Goal: Task Accomplishment & Management: Manage account settings

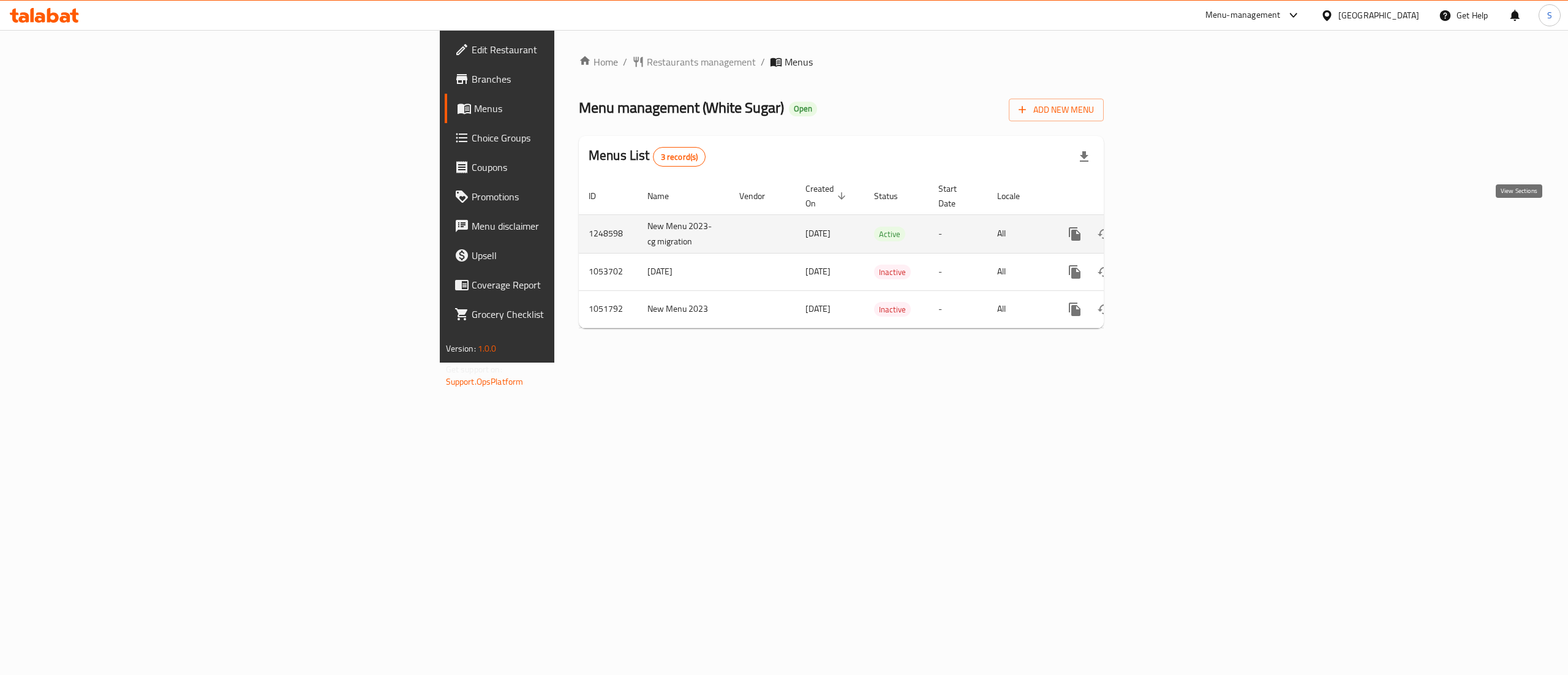
click at [1178, 223] on link "enhanced table" at bounding box center [1164, 234] width 29 height 29
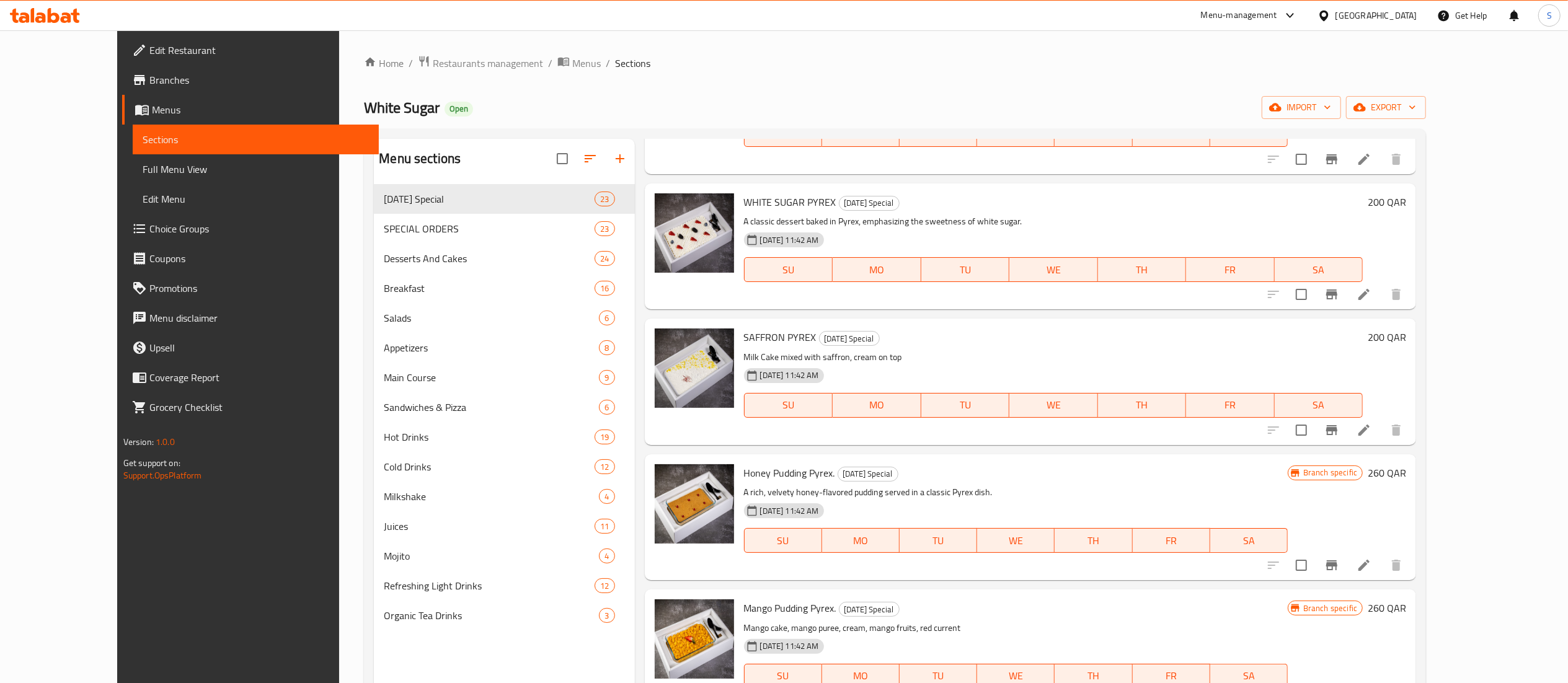
scroll to position [629, 0]
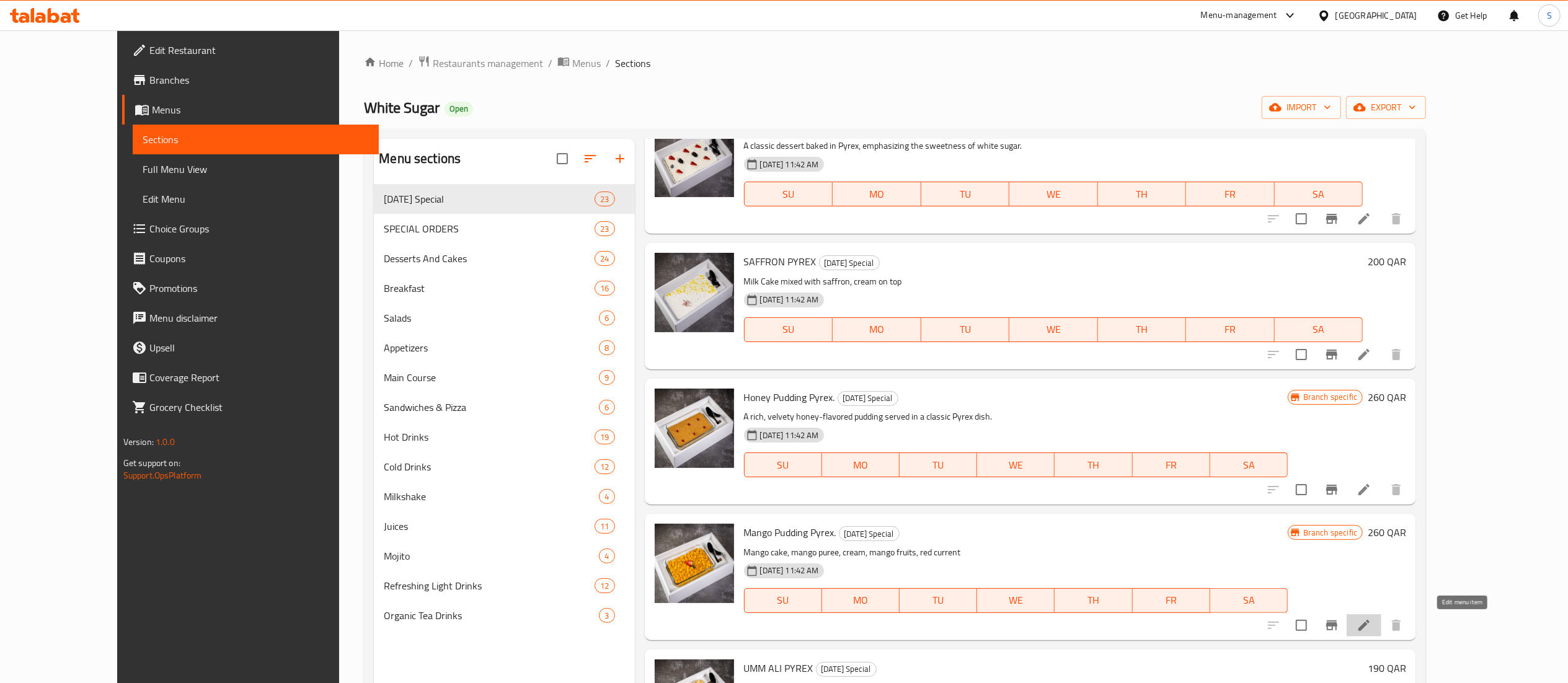
click at [1371, 619] on icon at bounding box center [1363, 625] width 15 height 15
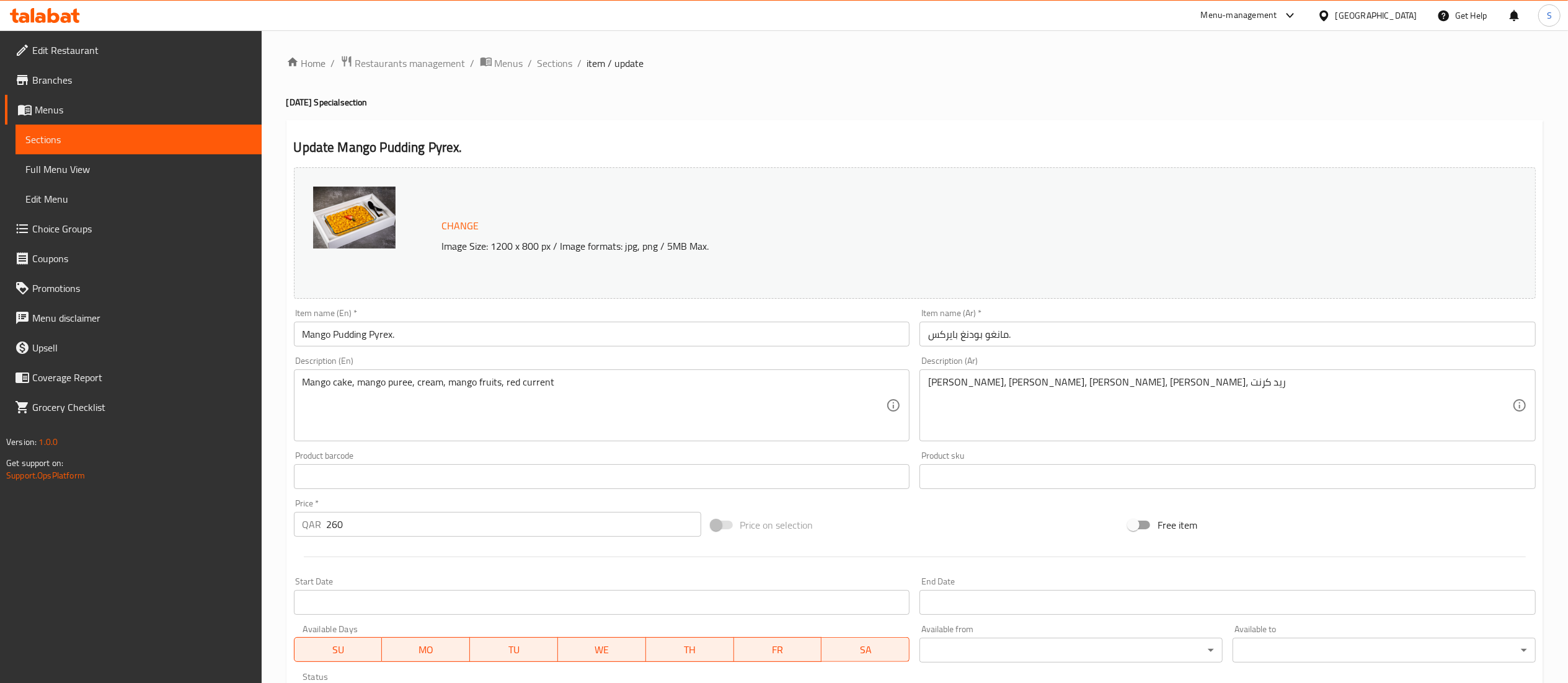
scroll to position [210, 0]
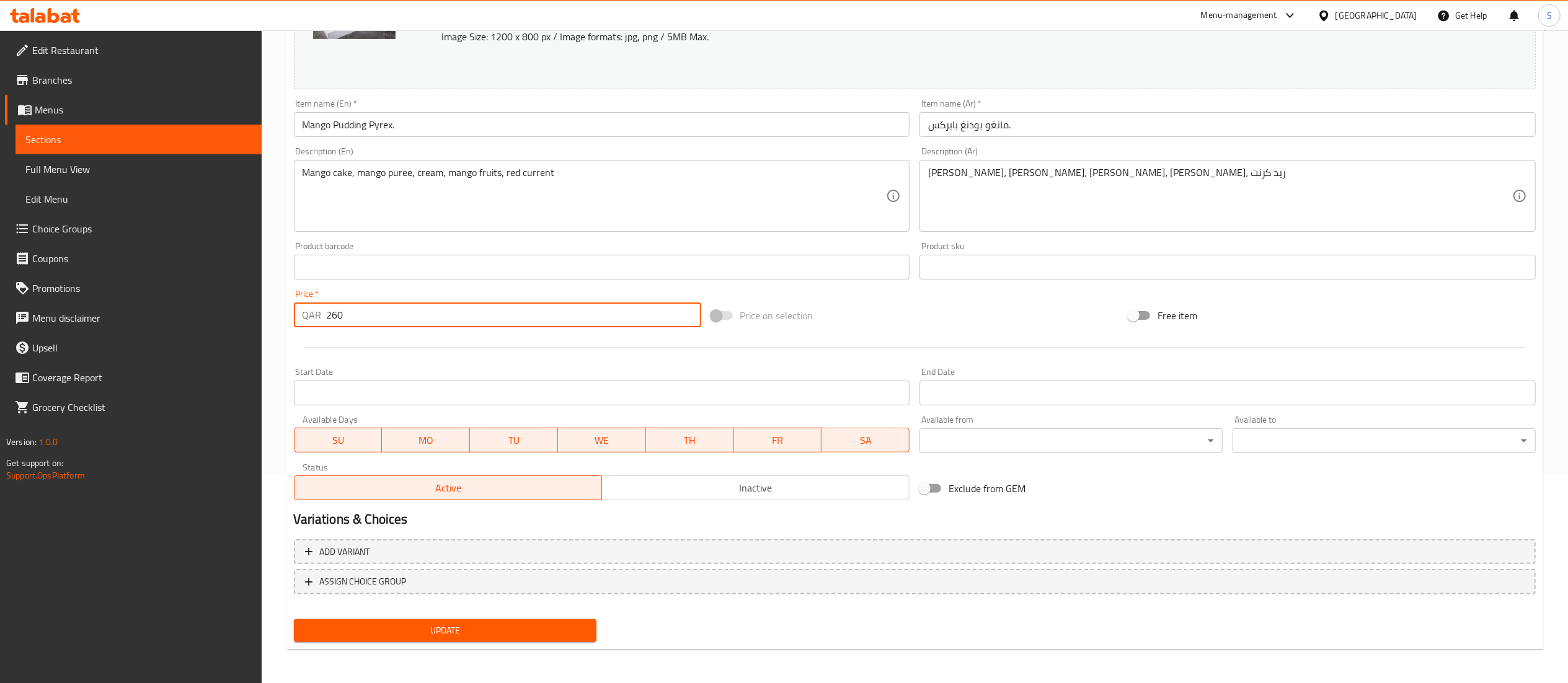
click at [405, 317] on input "260" at bounding box center [514, 315] width 374 height 25
type input "240"
click at [489, 620] on button "Update" at bounding box center [445, 631] width 303 height 23
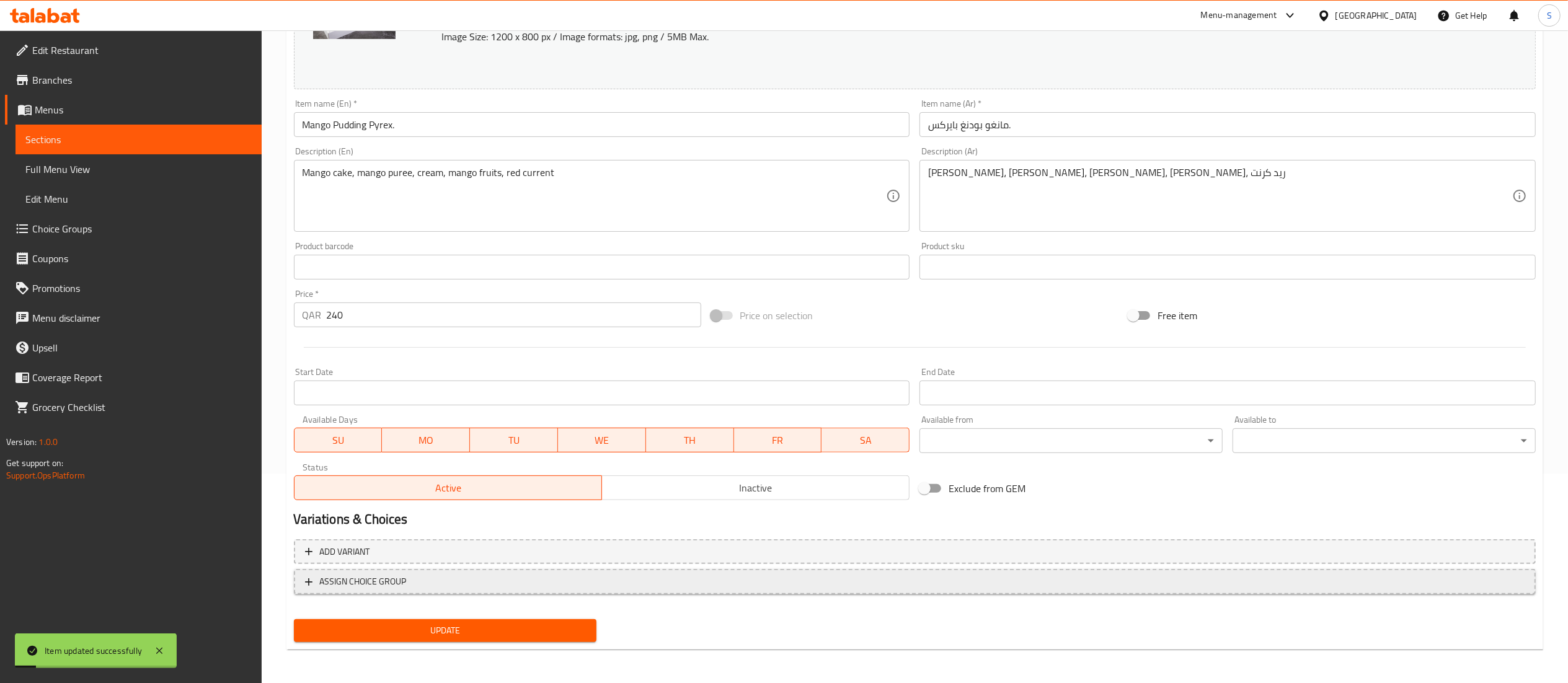
scroll to position [0, 0]
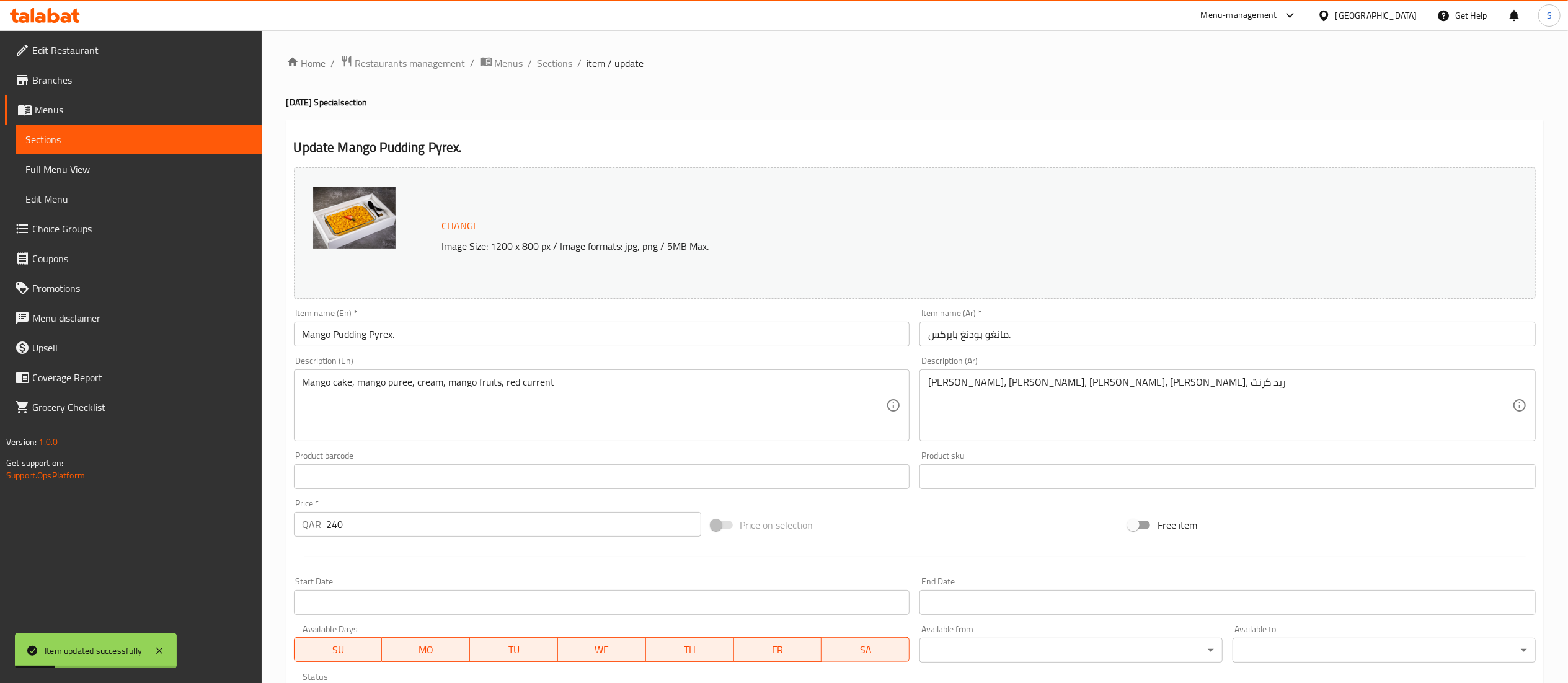
click at [565, 58] on span "Sections" at bounding box center [555, 63] width 36 height 15
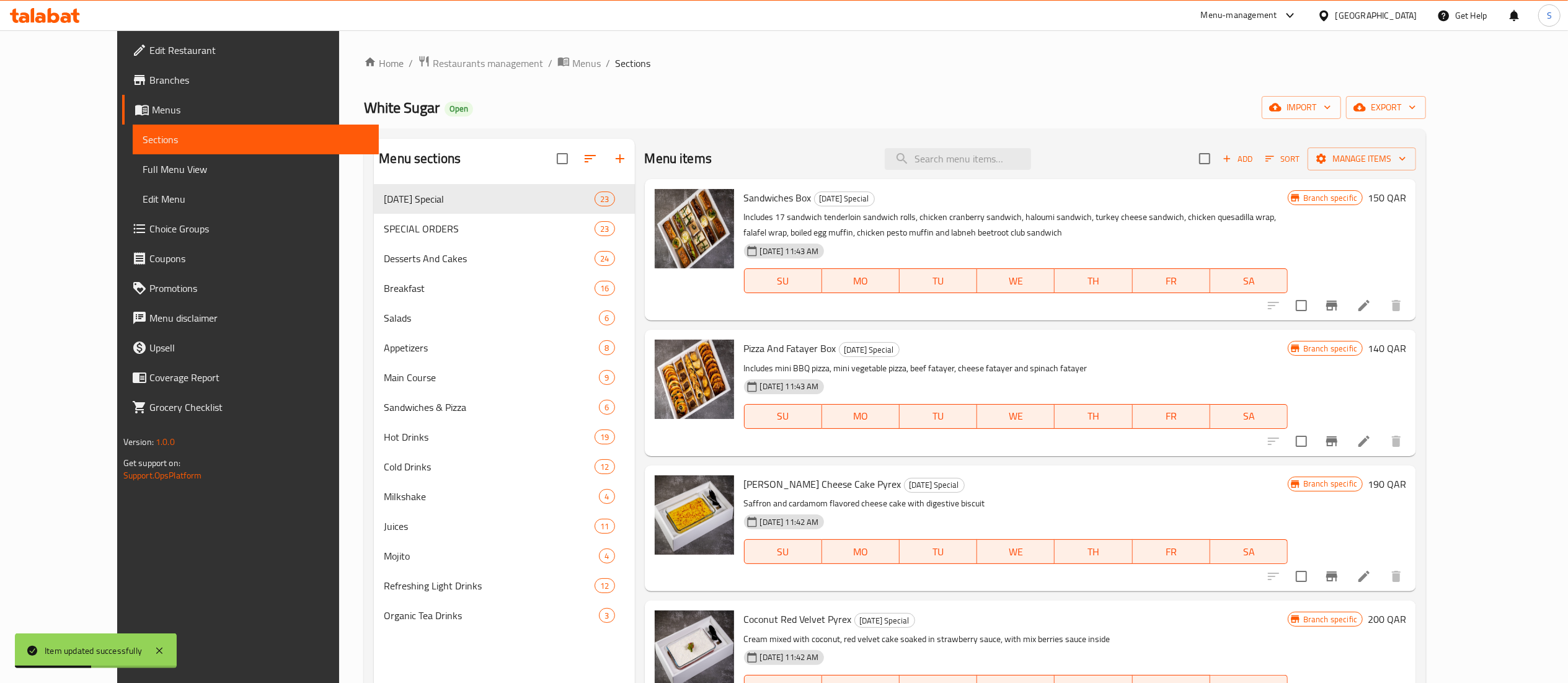
click at [1337, 575] on icon "Branch-specific-item" at bounding box center [1331, 576] width 11 height 10
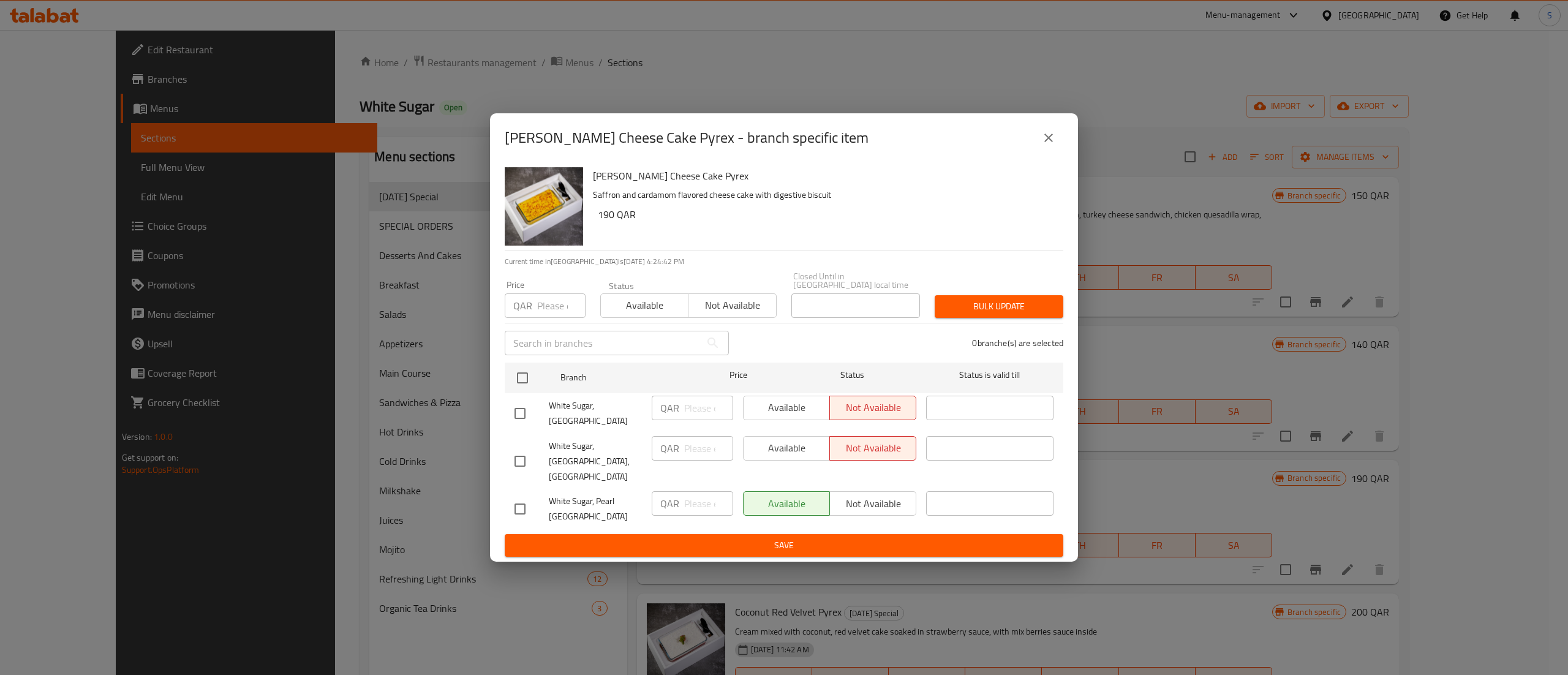
click at [870, 494] on div "Available Not available" at bounding box center [830, 503] width 174 height 24
click at [866, 494] on div "Available Not available" at bounding box center [830, 503] width 174 height 24
click at [521, 496] on input "checkbox" at bounding box center [520, 509] width 26 height 26
checkbox input "true"
click at [526, 460] on input "checkbox" at bounding box center [520, 461] width 26 height 26
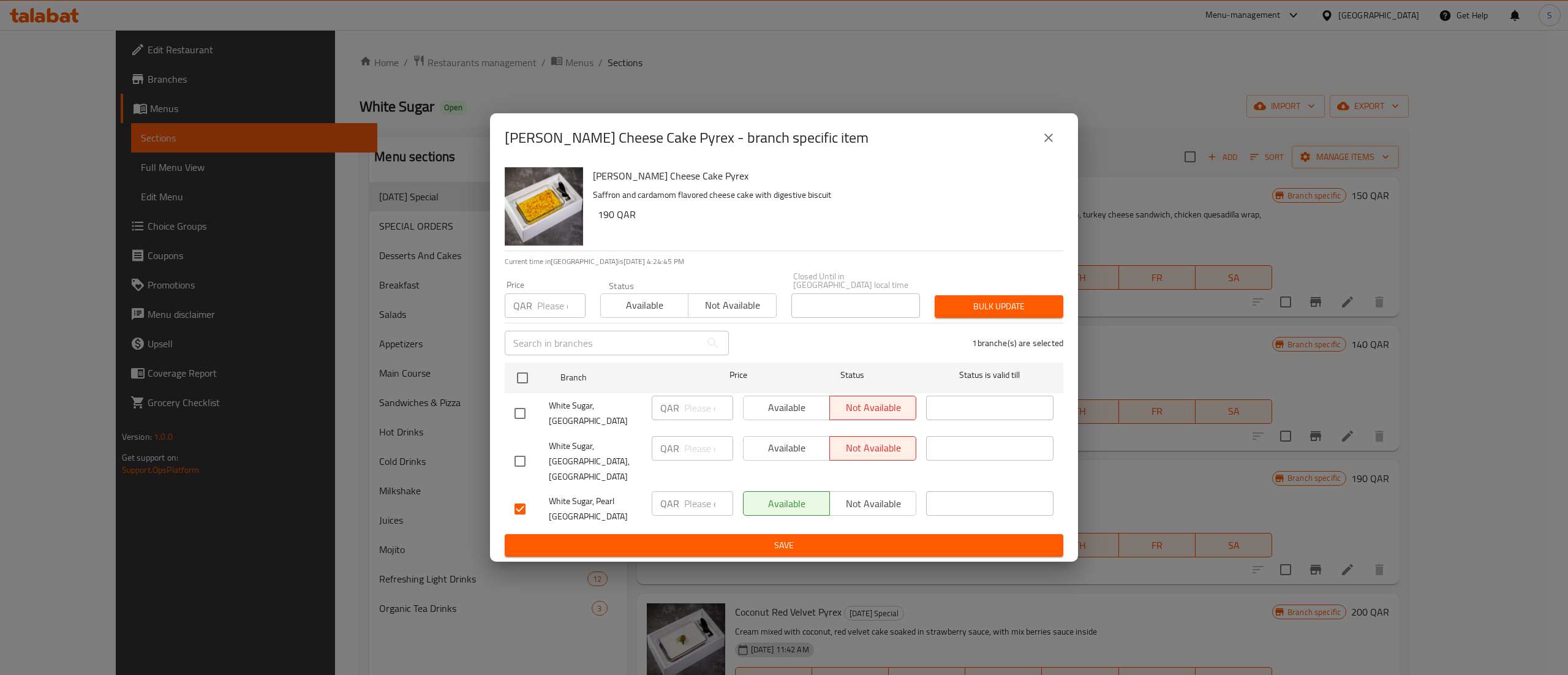
checkbox input "true"
click at [519, 410] on input "checkbox" at bounding box center [520, 413] width 26 height 26
checkbox input "true"
click at [521, 459] on input "checkbox" at bounding box center [520, 461] width 26 height 26
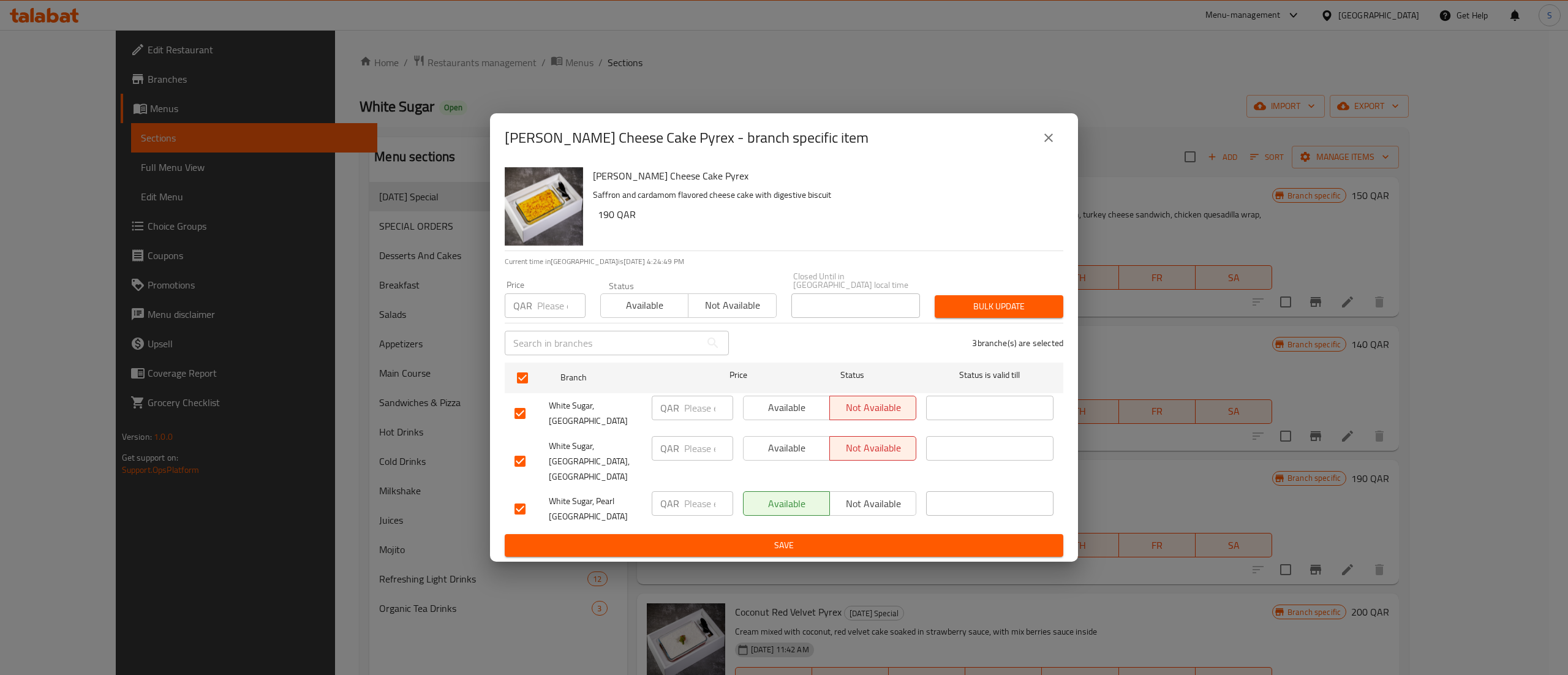
checkbox input "false"
click at [523, 424] on input "checkbox" at bounding box center [520, 413] width 26 height 26
checkbox input "false"
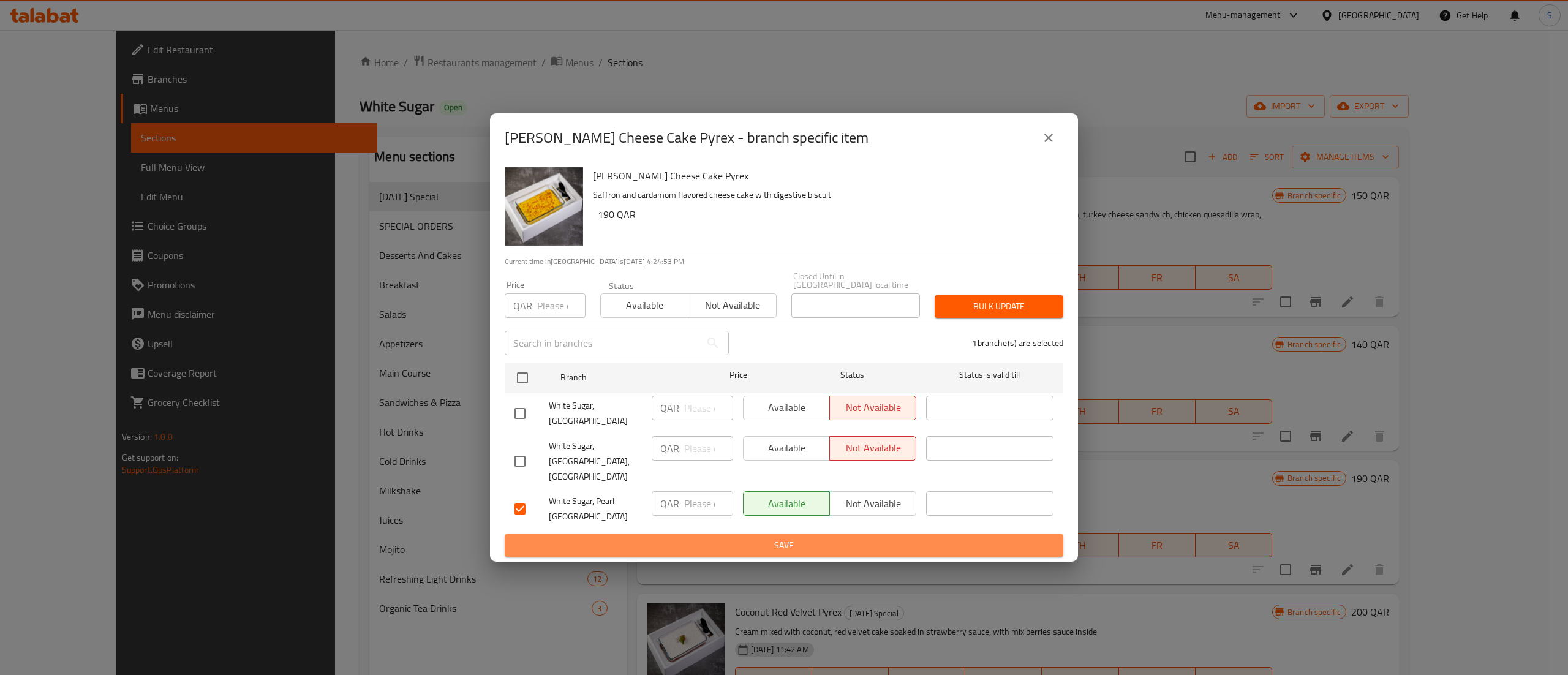
click at [903, 538] on span "Save" at bounding box center [784, 545] width 539 height 15
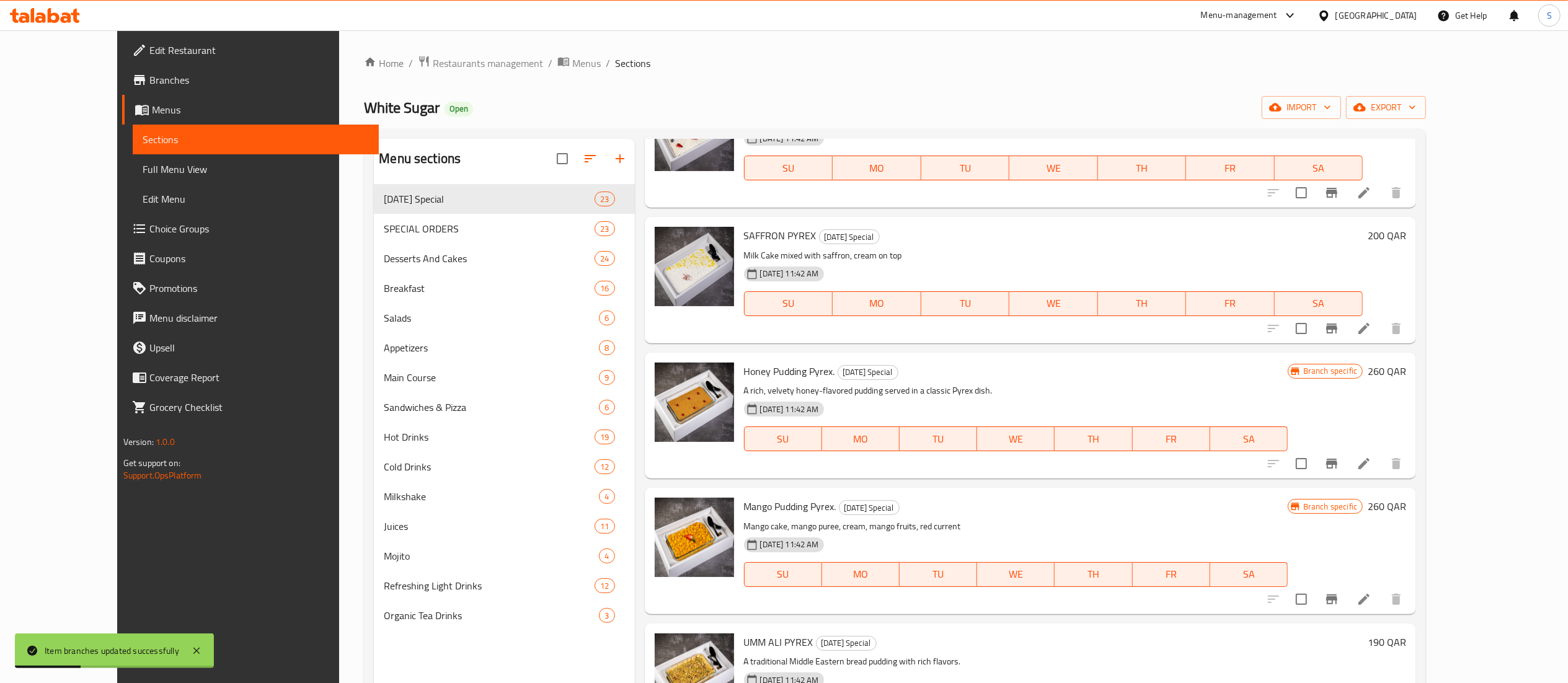
scroll to position [661, 0]
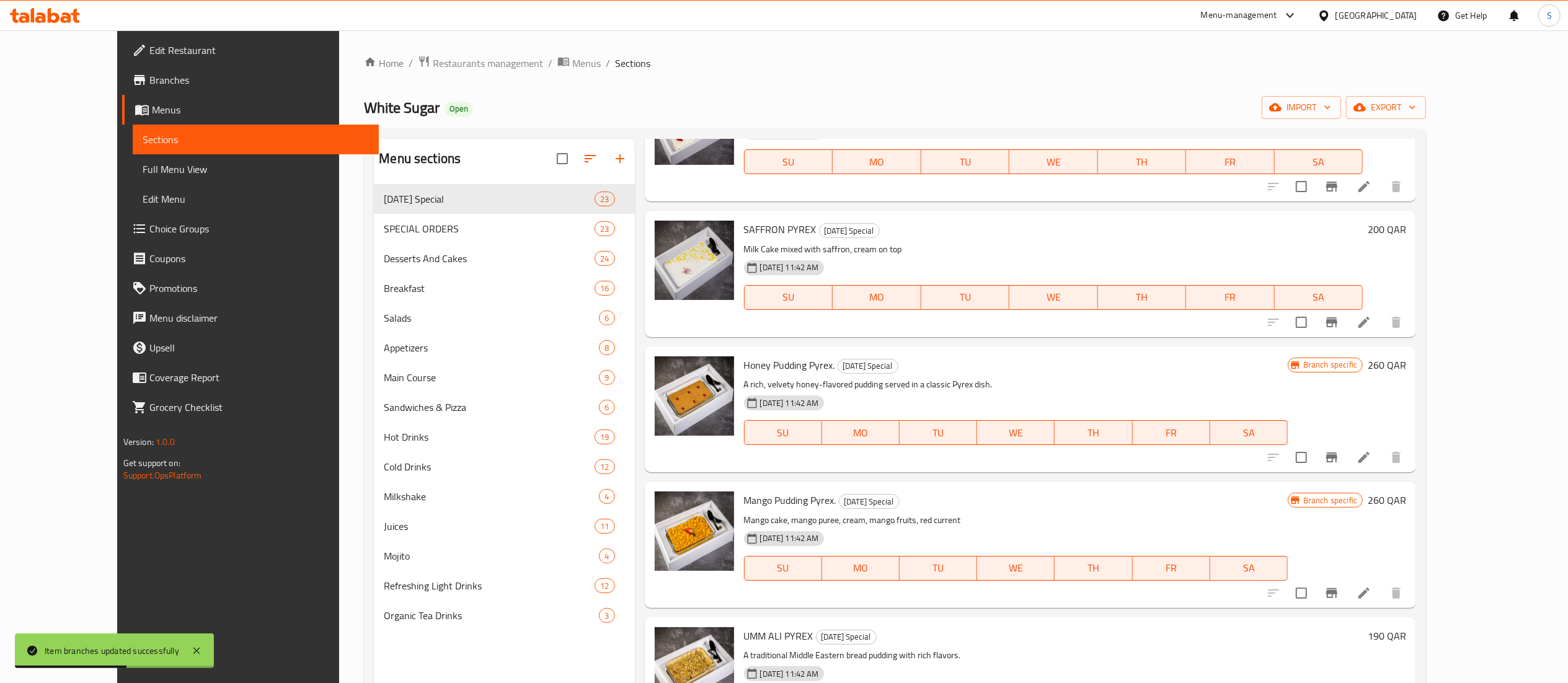
click at [1381, 594] on li at bounding box center [1364, 593] width 35 height 23
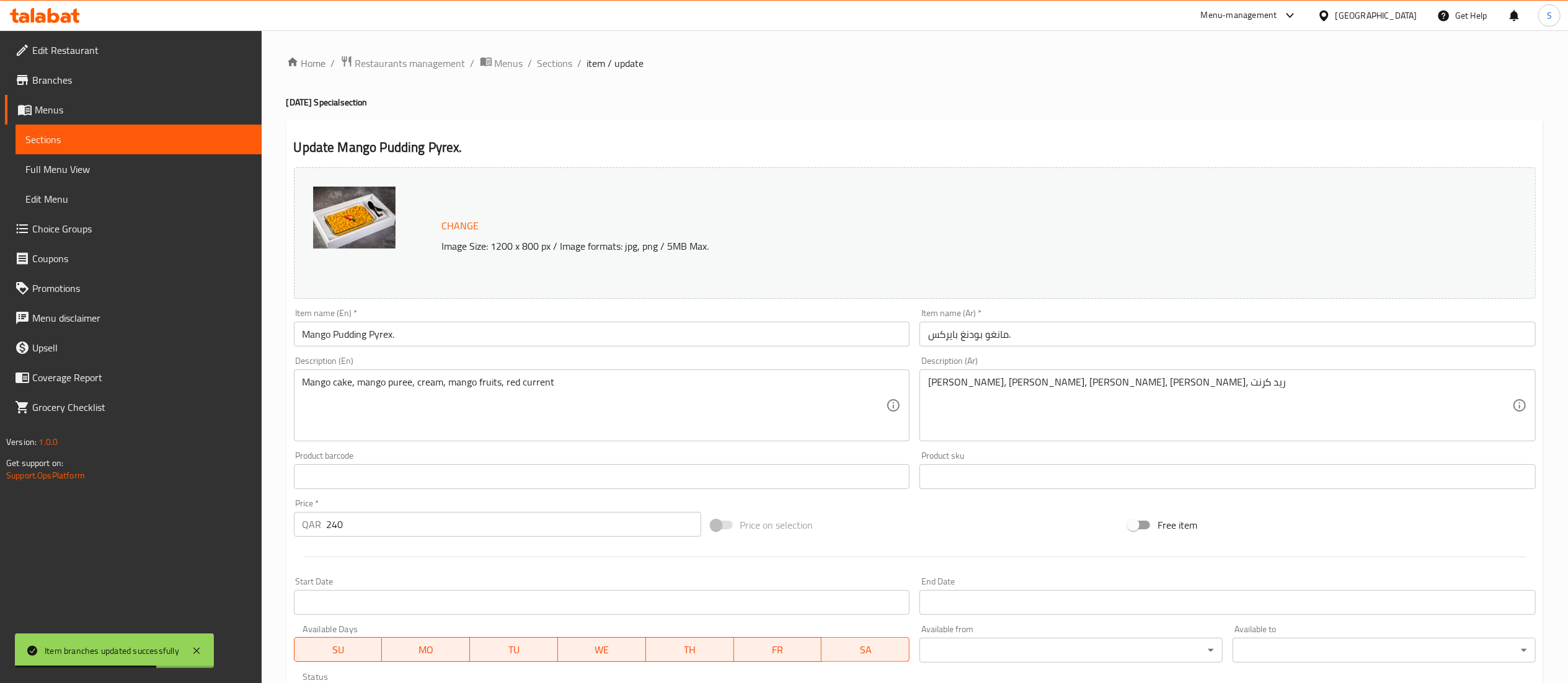
scroll to position [210, 0]
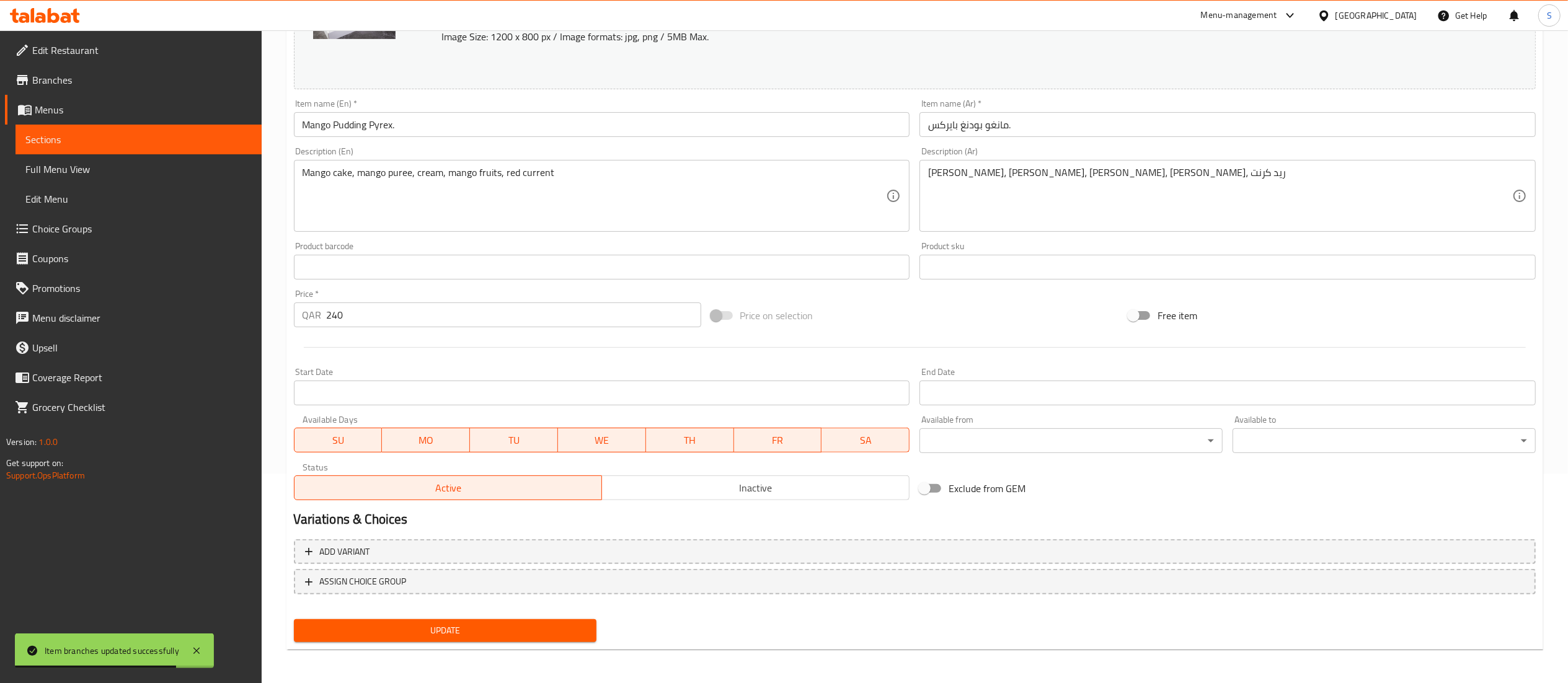
click at [434, 624] on span "Update" at bounding box center [445, 631] width 283 height 15
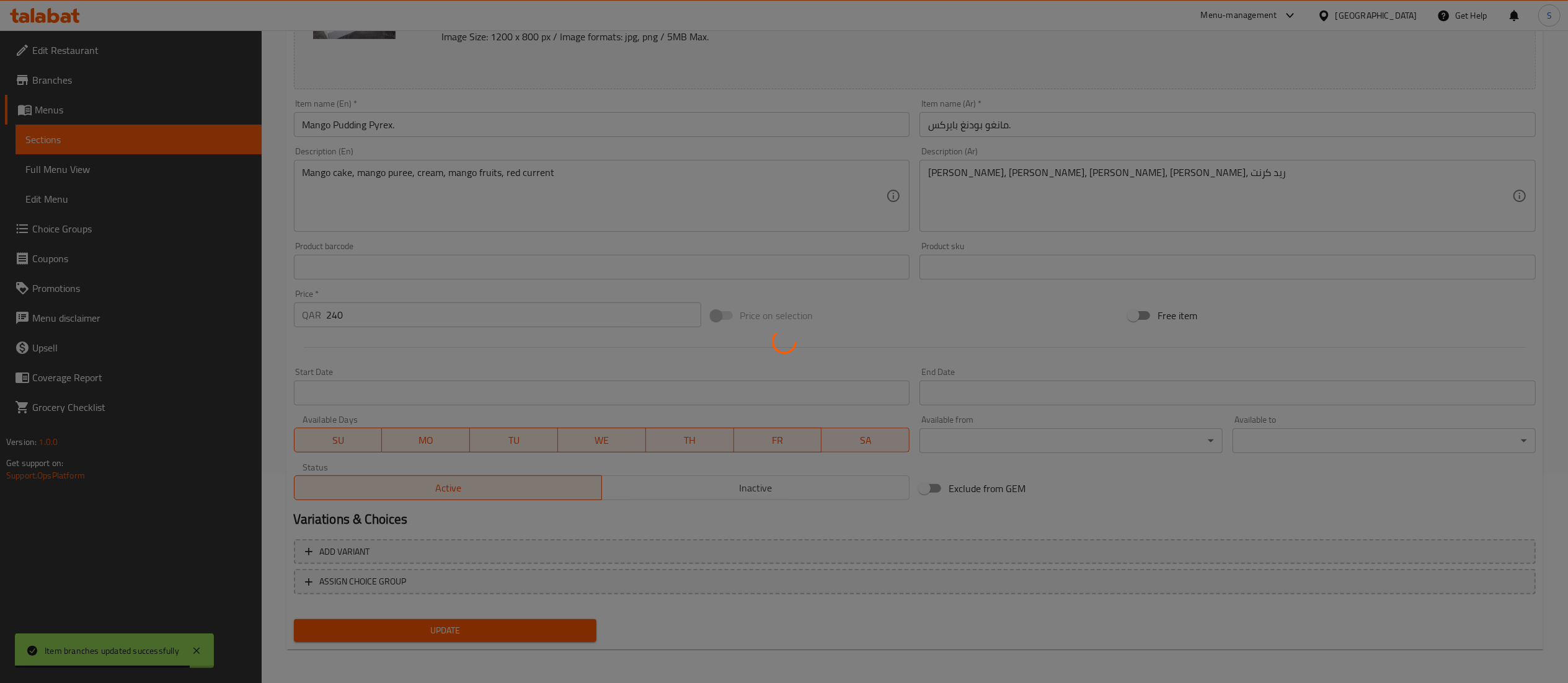
scroll to position [0, 0]
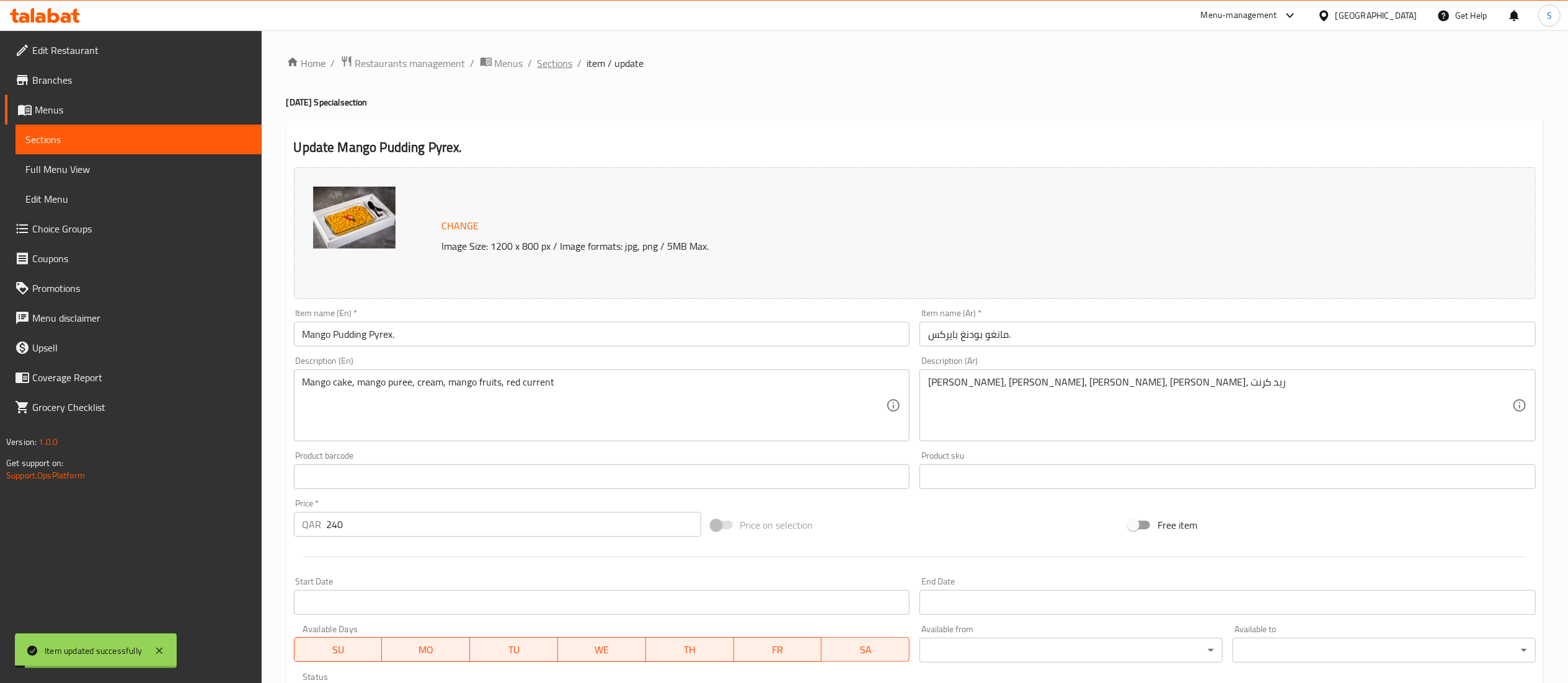
click at [546, 66] on span "Sections" at bounding box center [555, 63] width 36 height 15
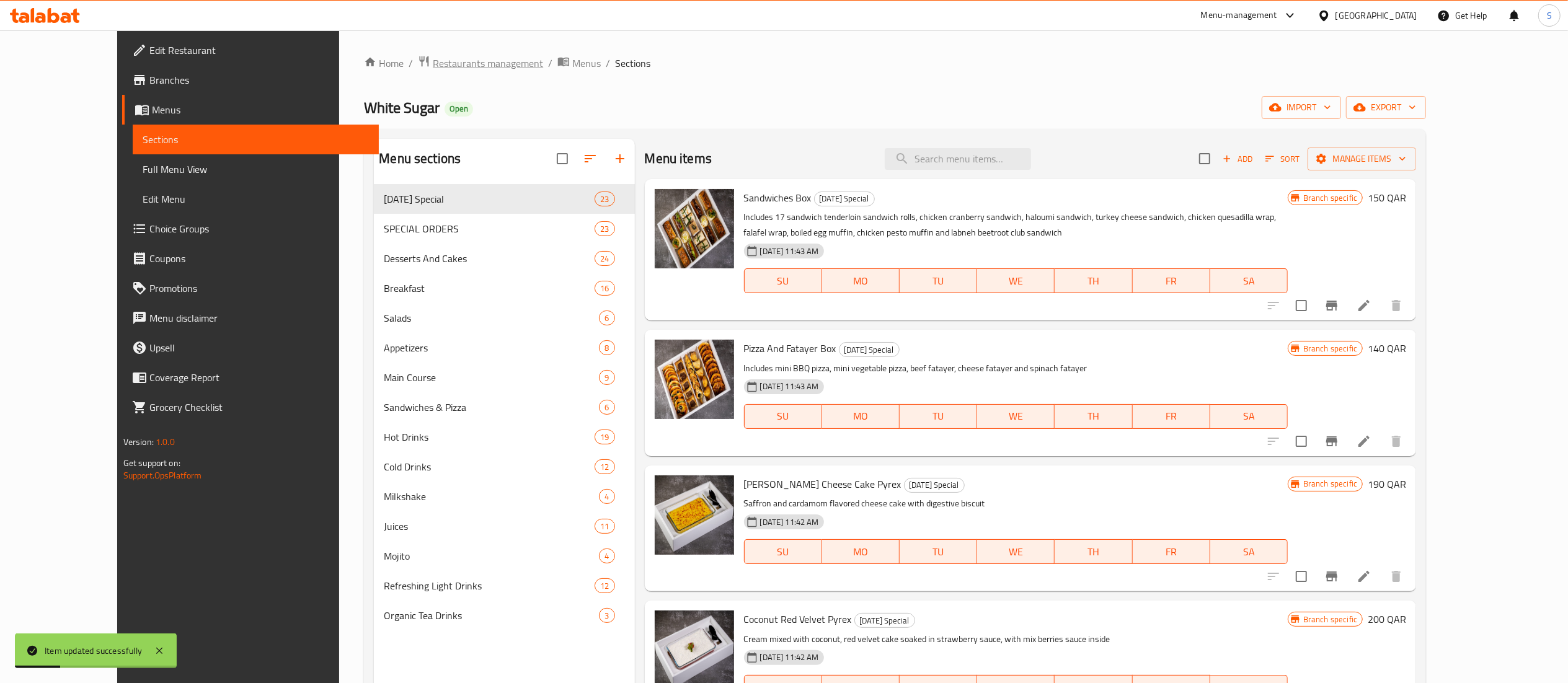
click at [433, 70] on span "Restaurants management" at bounding box center [487, 63] width 110 height 15
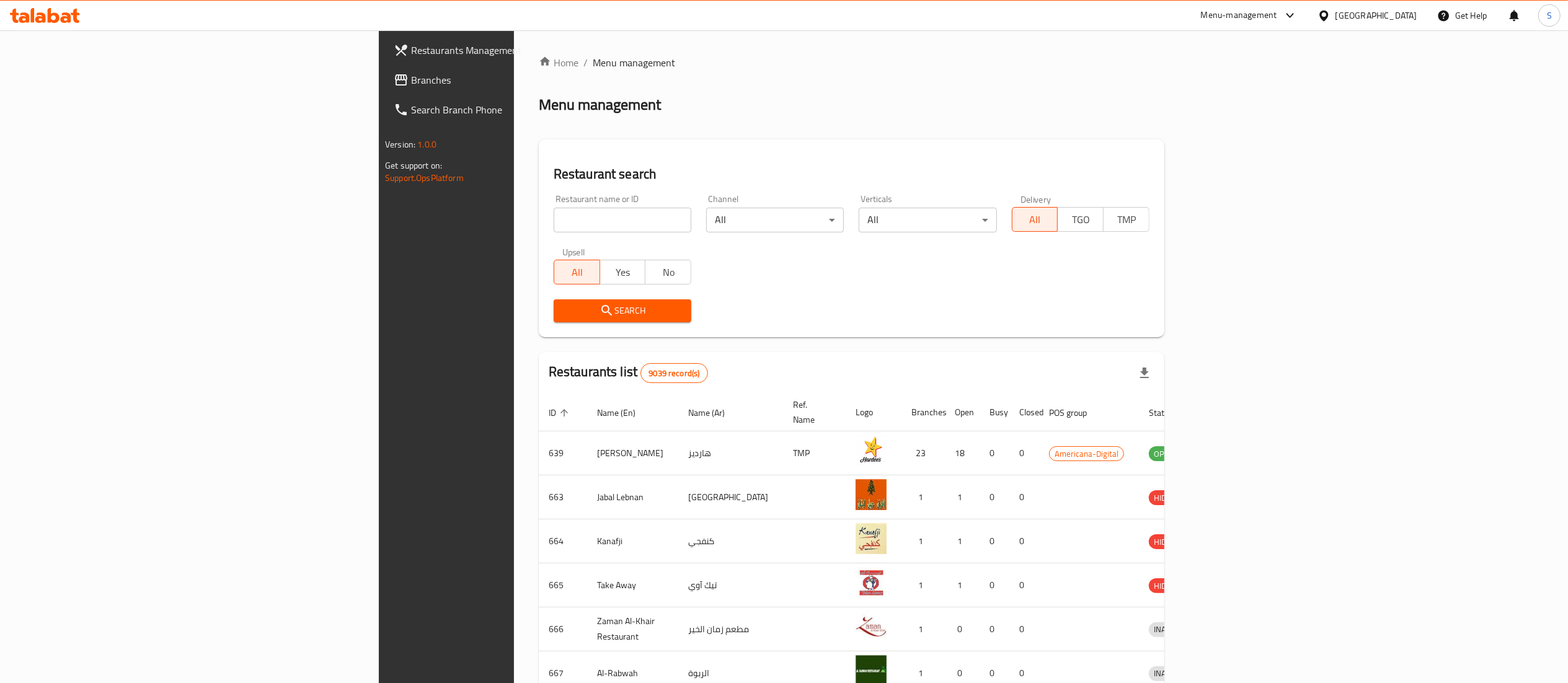
click at [554, 225] on input "search" at bounding box center [622, 220] width 137 height 25
type input "white sugar"
click at [564, 312] on span "Search" at bounding box center [622, 311] width 117 height 15
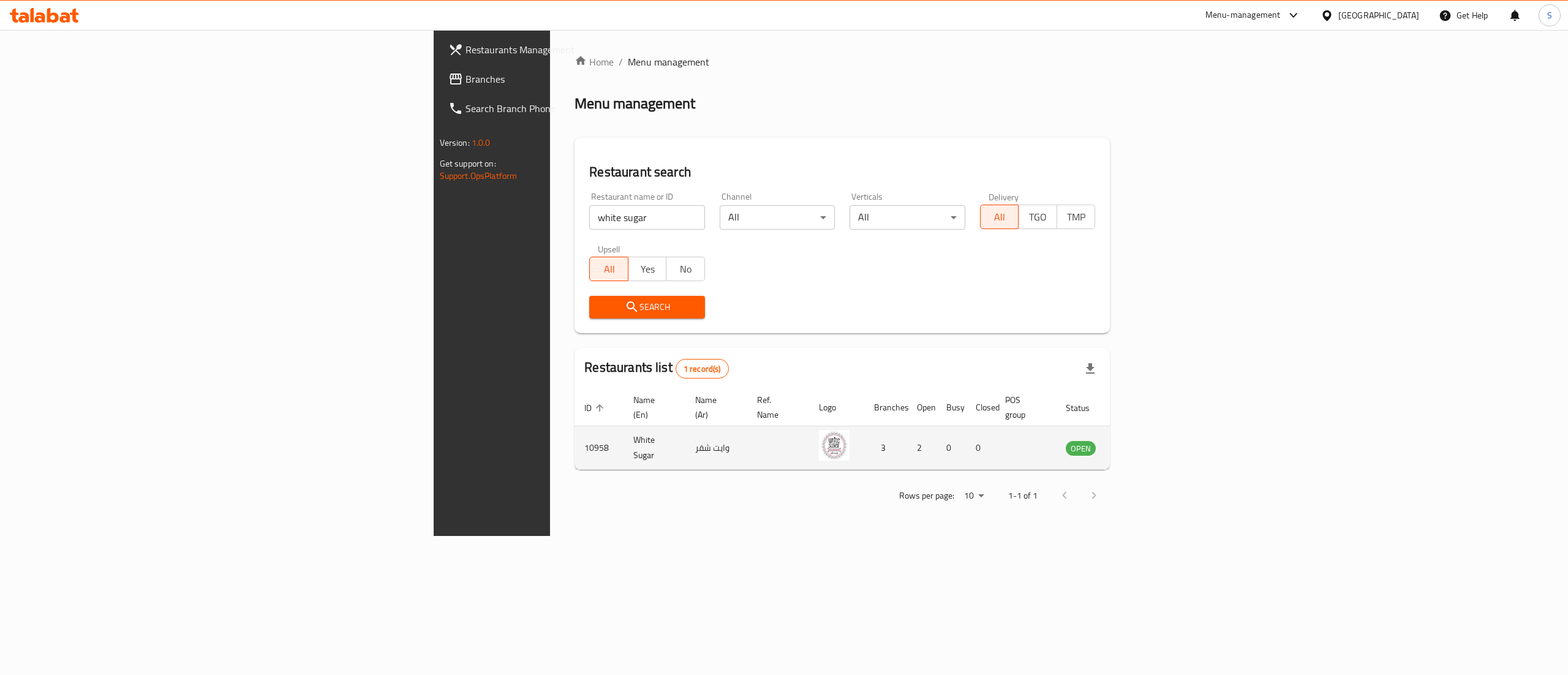
click at [1163, 443] on td "enhanced table" at bounding box center [1141, 448] width 42 height 43
click at [1144, 443] on icon "enhanced table" at bounding box center [1137, 449] width 13 height 10
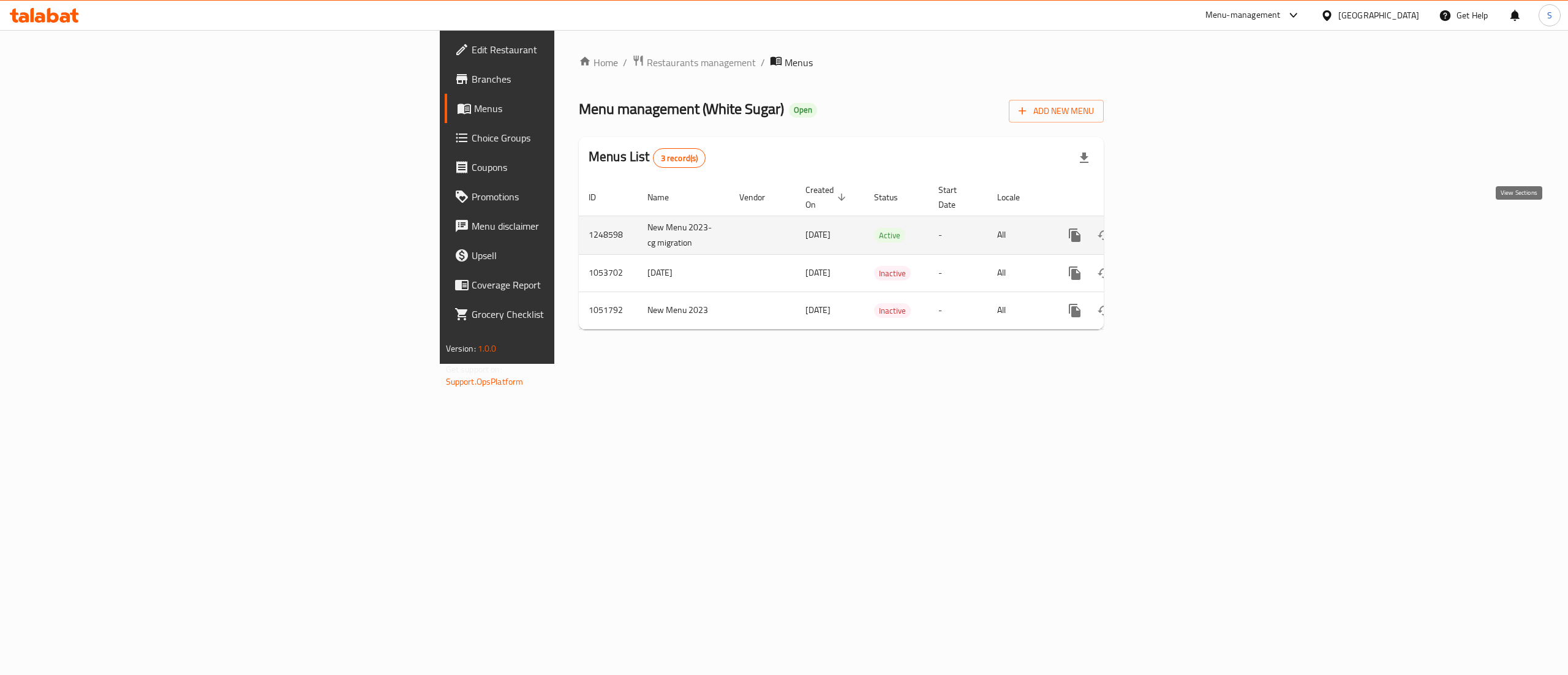
click at [1171, 228] on icon "enhanced table" at bounding box center [1163, 235] width 15 height 15
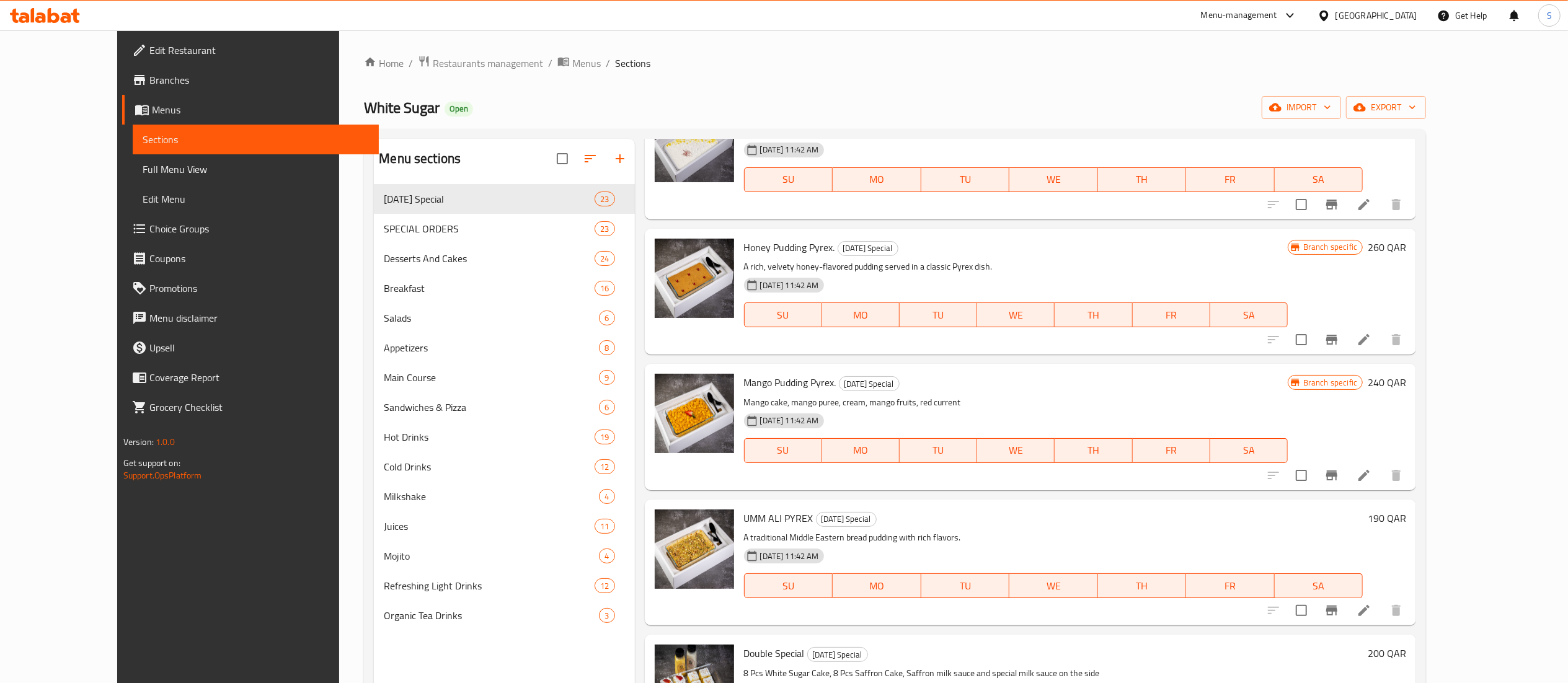
scroll to position [780, 0]
click at [572, 59] on span "Menus" at bounding box center [586, 63] width 28 height 15
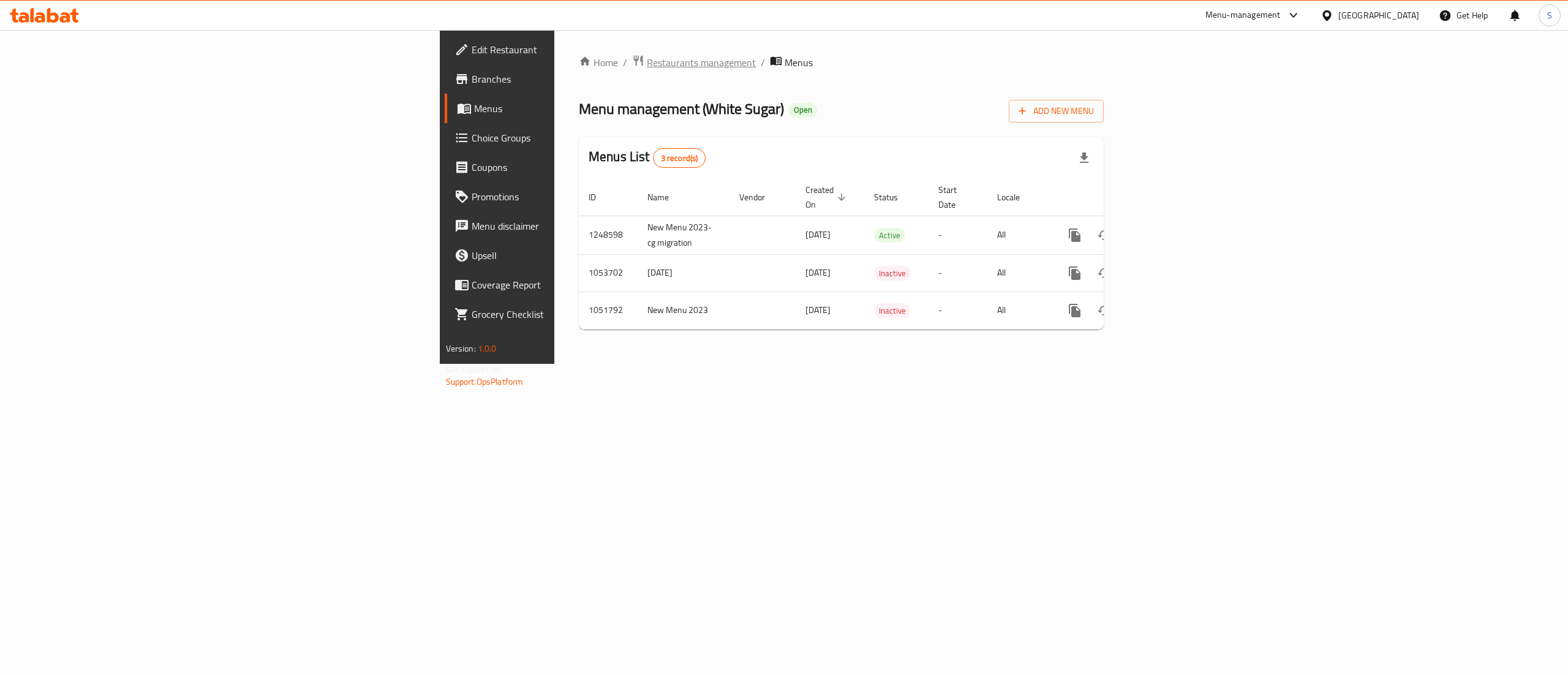
click at [647, 66] on span "Restaurants management" at bounding box center [701, 62] width 109 height 15
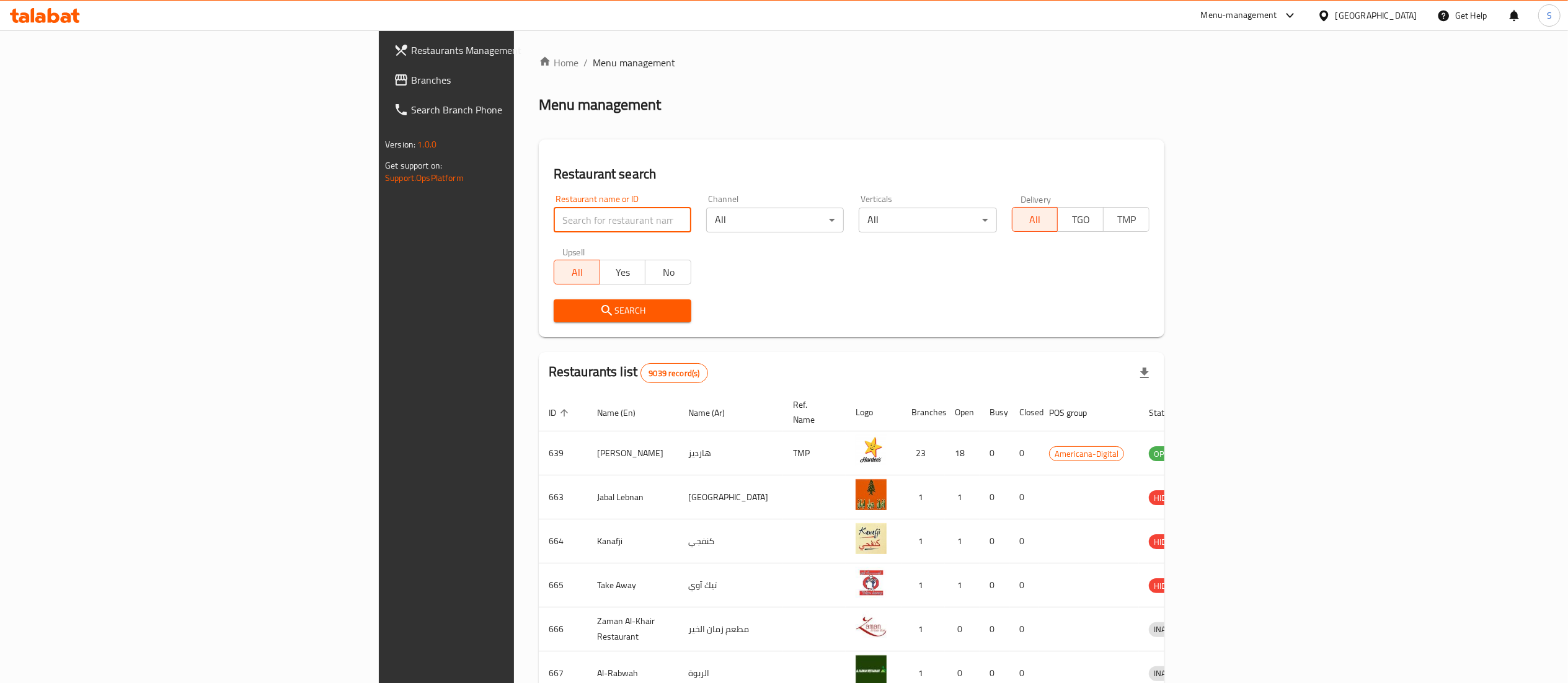
click at [554, 222] on input "search" at bounding box center [622, 220] width 137 height 25
type input "zaatar w zeit"
click at [564, 316] on span "Search" at bounding box center [622, 311] width 117 height 15
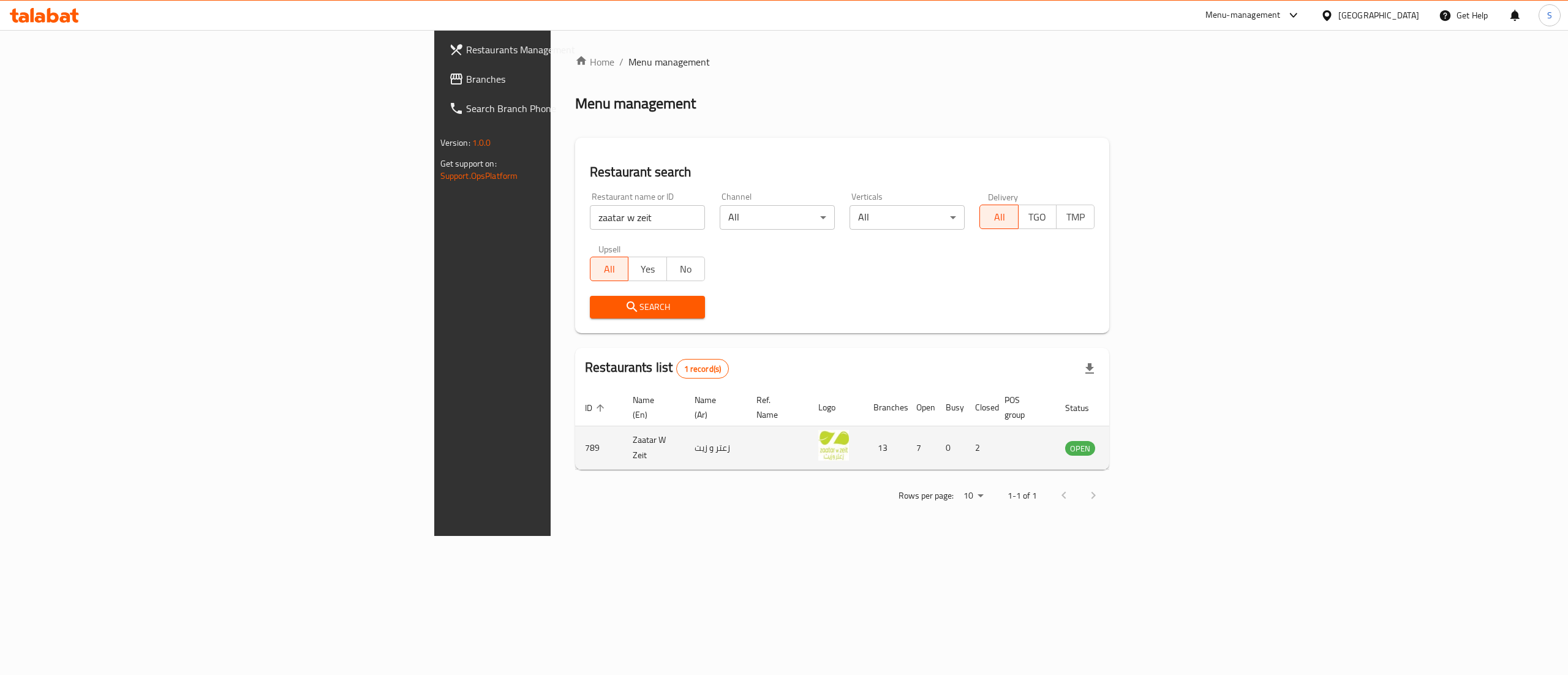
click at [1162, 443] on td "enhanced table" at bounding box center [1141, 448] width 42 height 43
click at [1152, 440] on link "enhanced table" at bounding box center [1141, 447] width 23 height 15
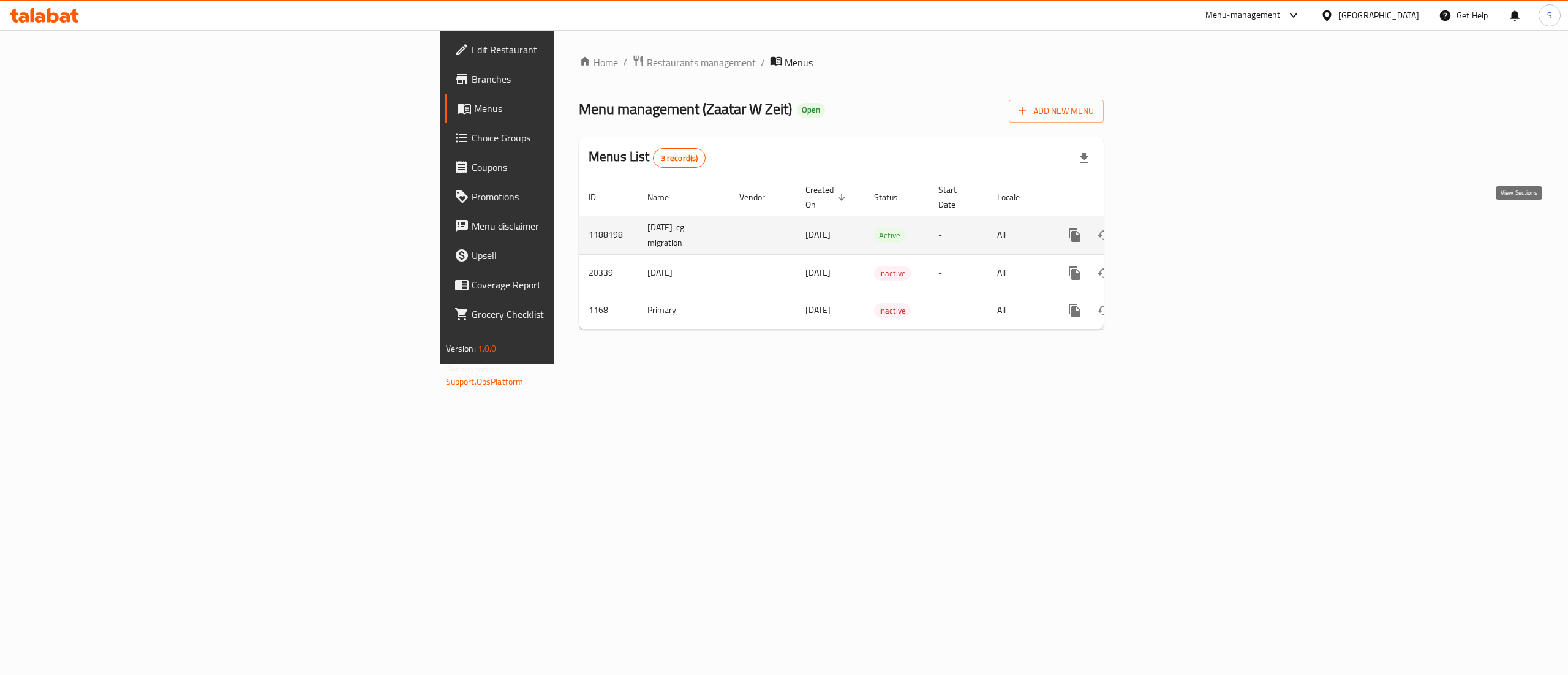
click at [1171, 228] on icon "enhanced table" at bounding box center [1163, 235] width 15 height 15
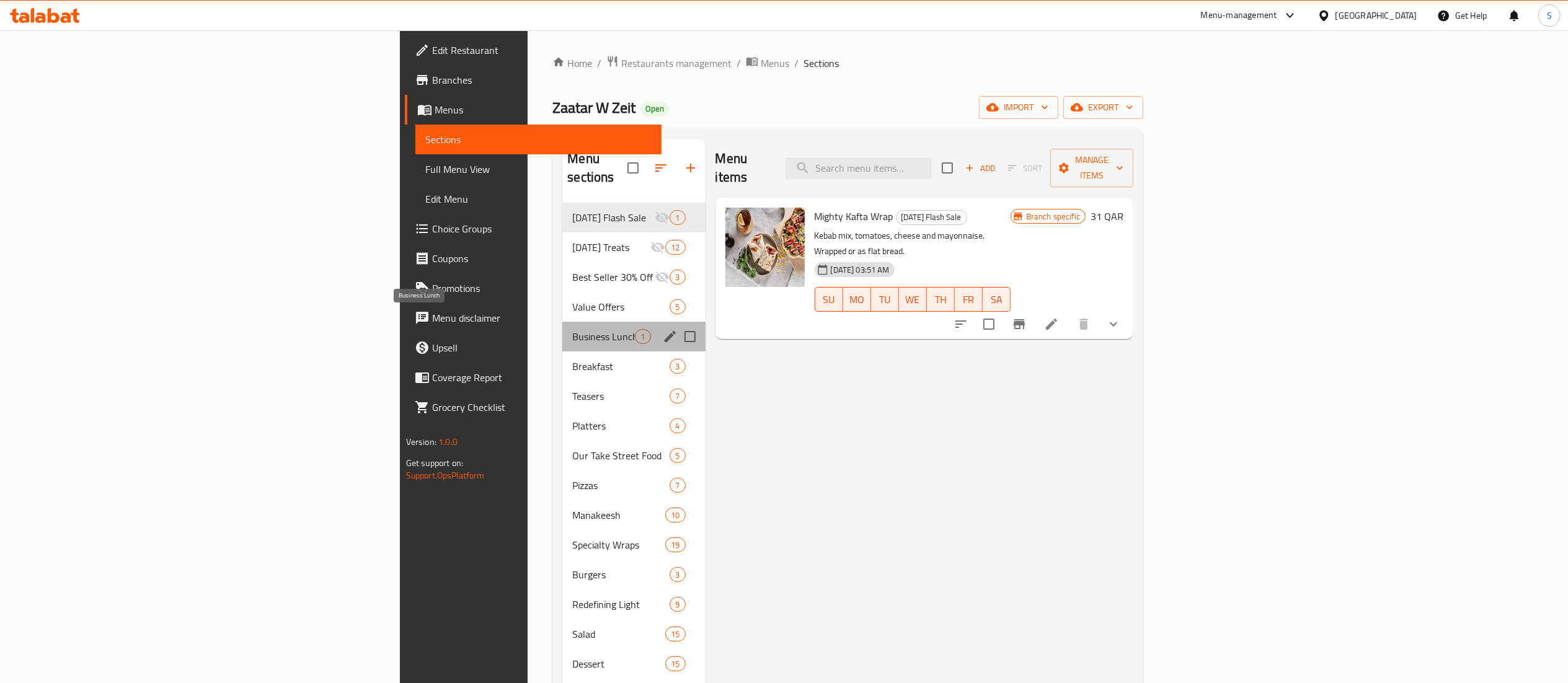
click at [572, 329] on span "Business Lunch" at bounding box center [603, 336] width 63 height 15
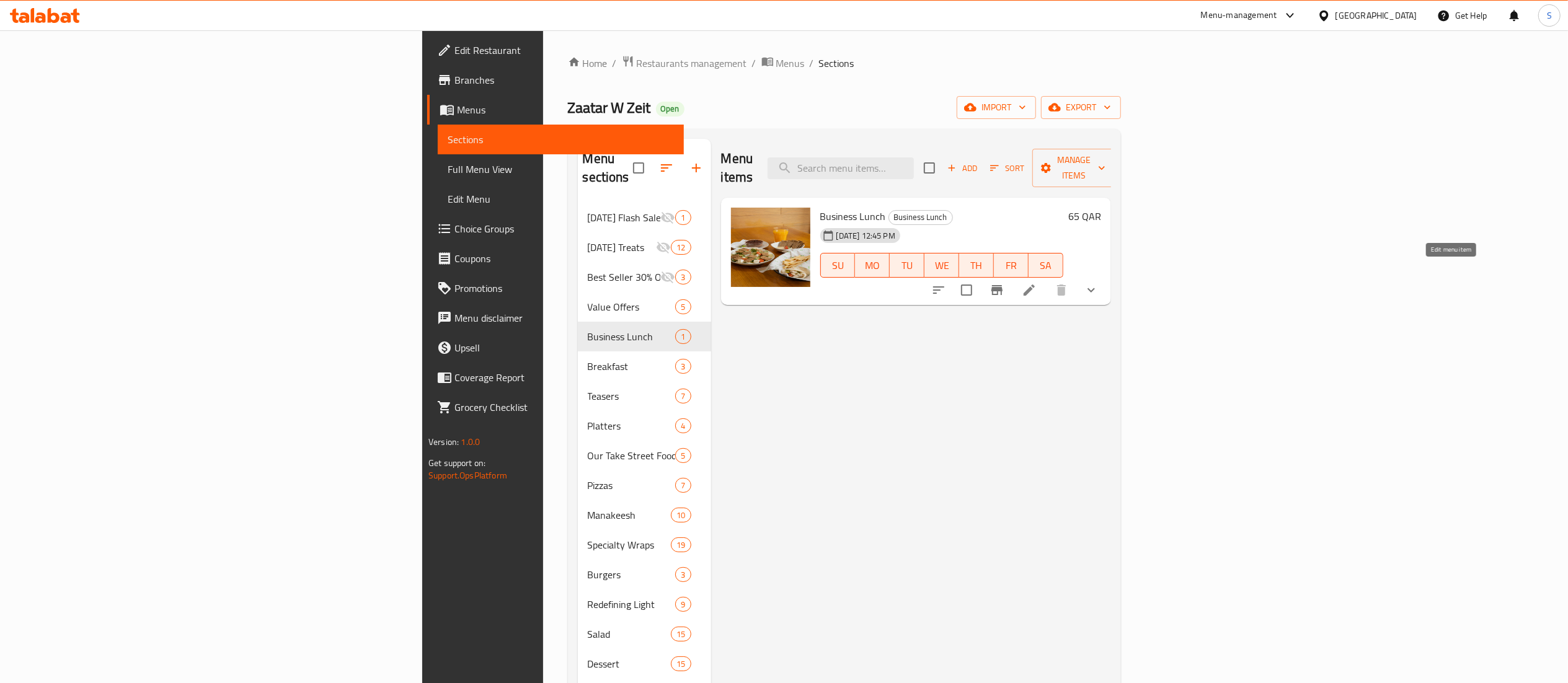
click at [1037, 283] on icon at bounding box center [1029, 290] width 15 height 15
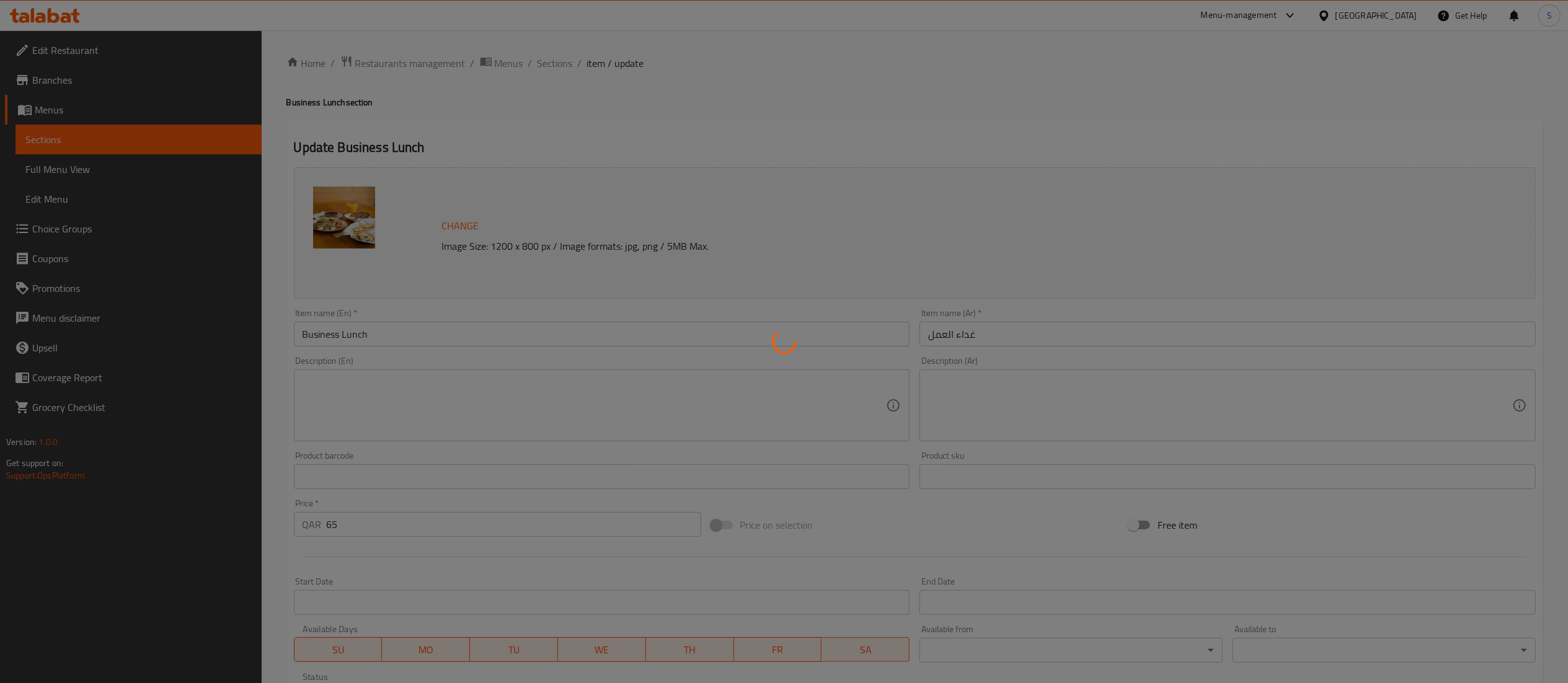
type input "المقبلات"
type input "0"
type input "3"
type input "الطبق الرئيسي"
type input "0"
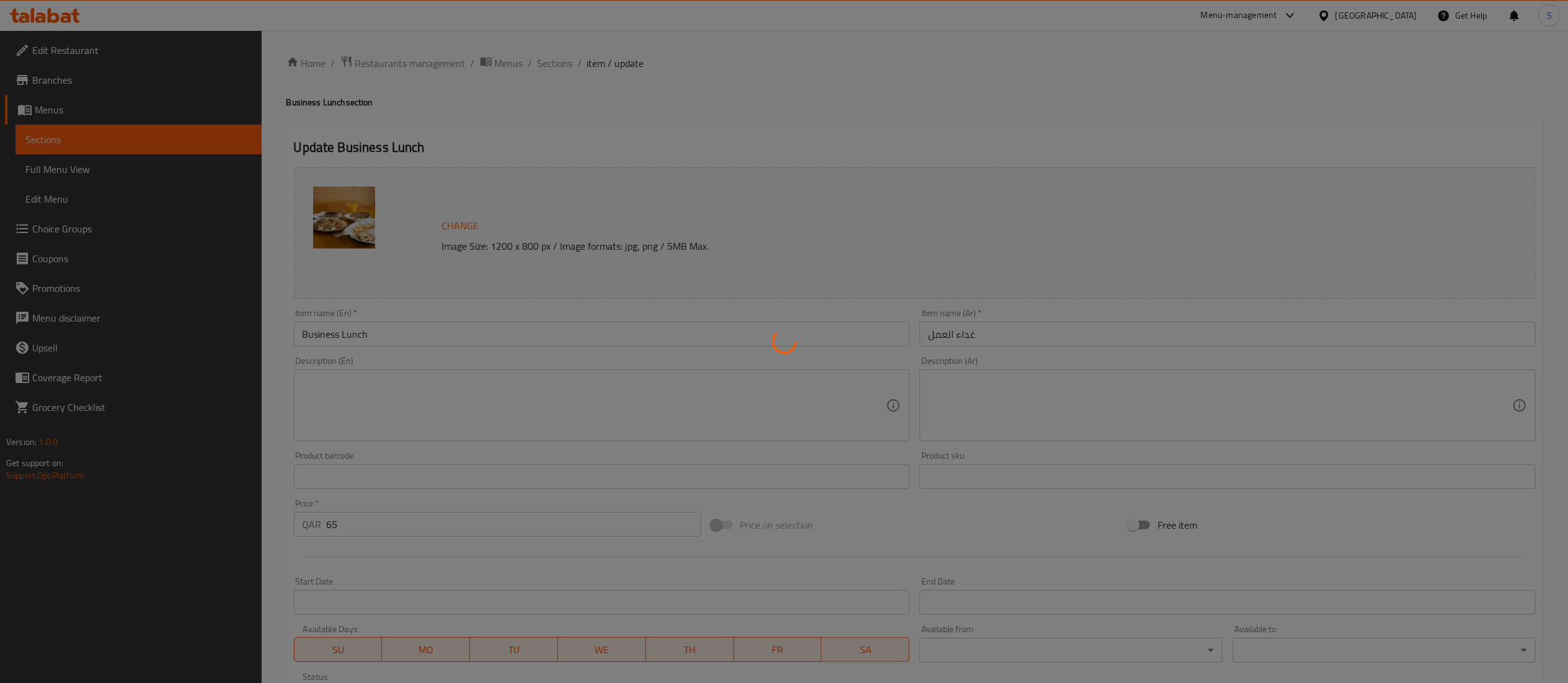
type input "1"
type input "المشروبات(اختر واحد من)"
type input "0"
type input "1"
type input "الحلويات"
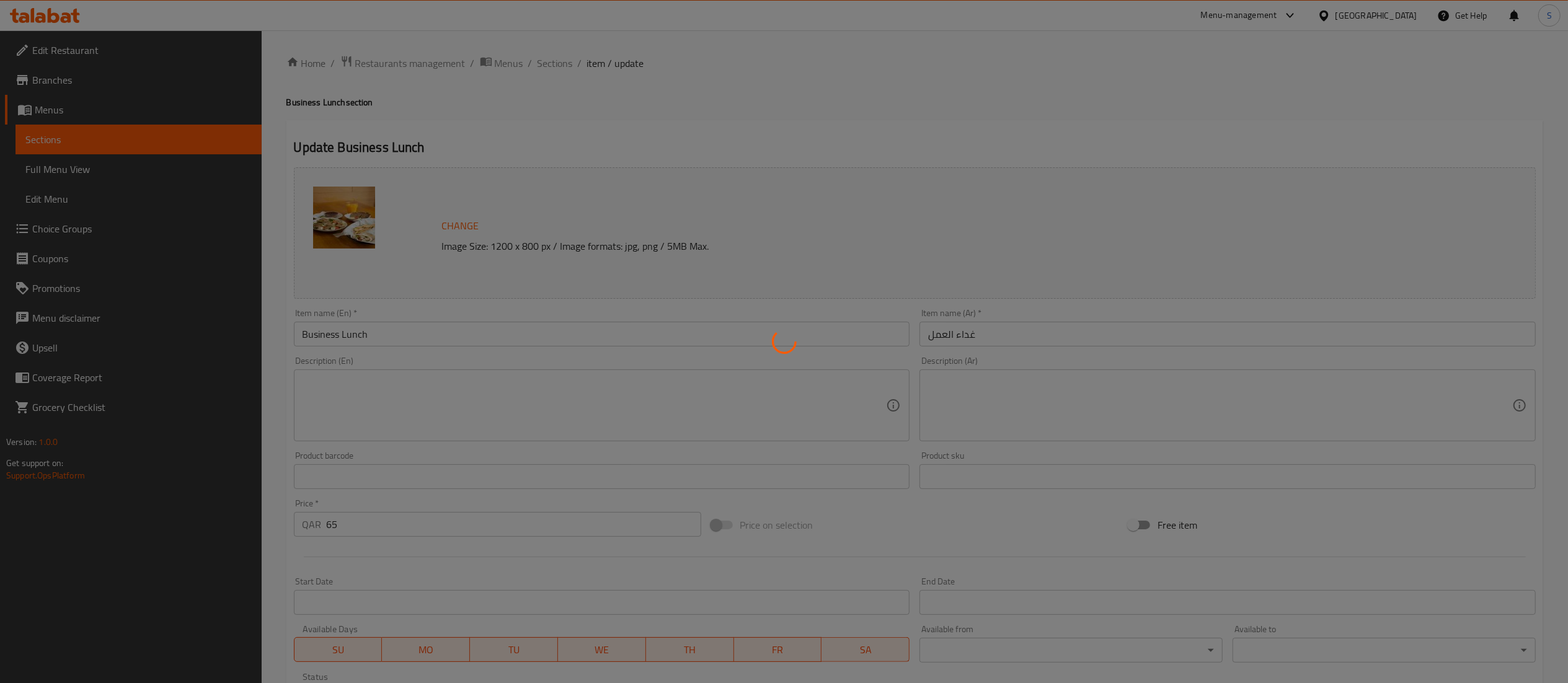
type input "0"
type input "1"
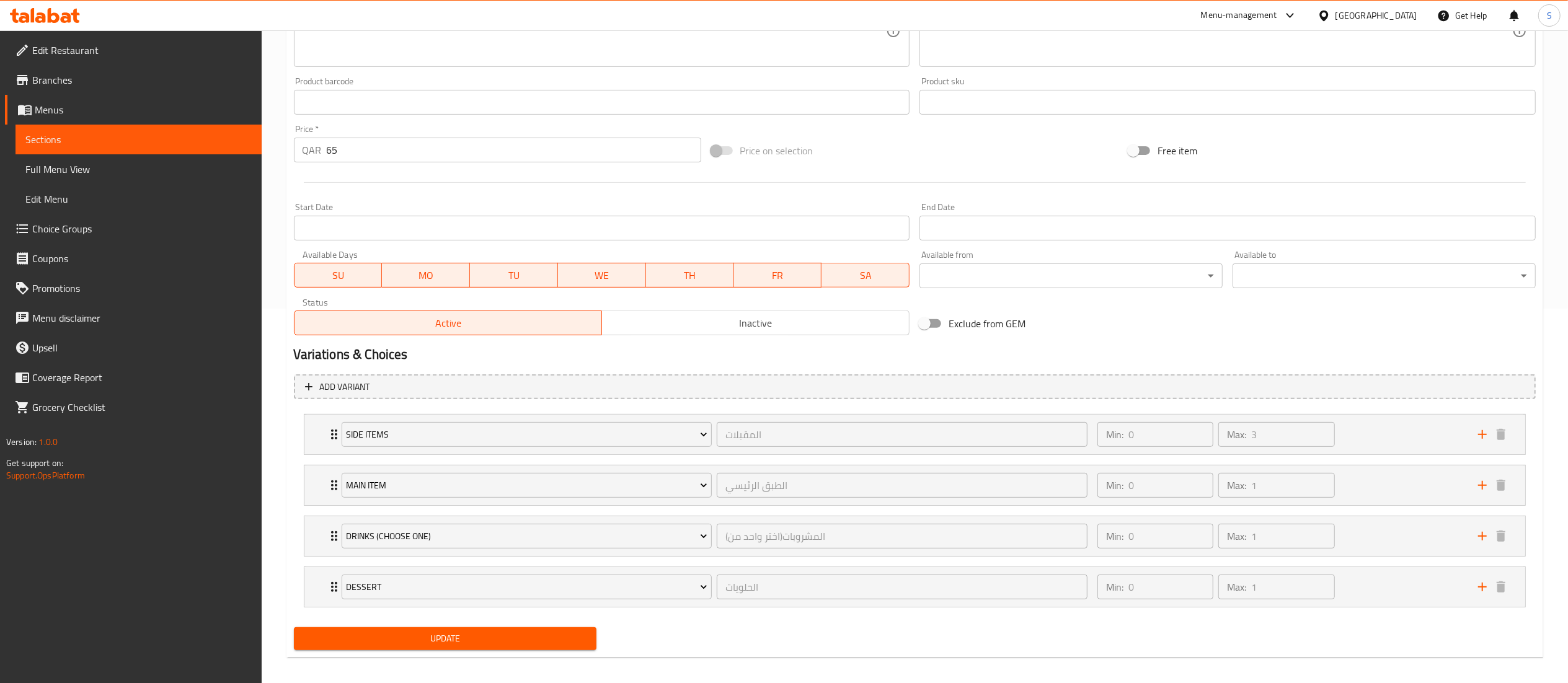
scroll to position [385, 0]
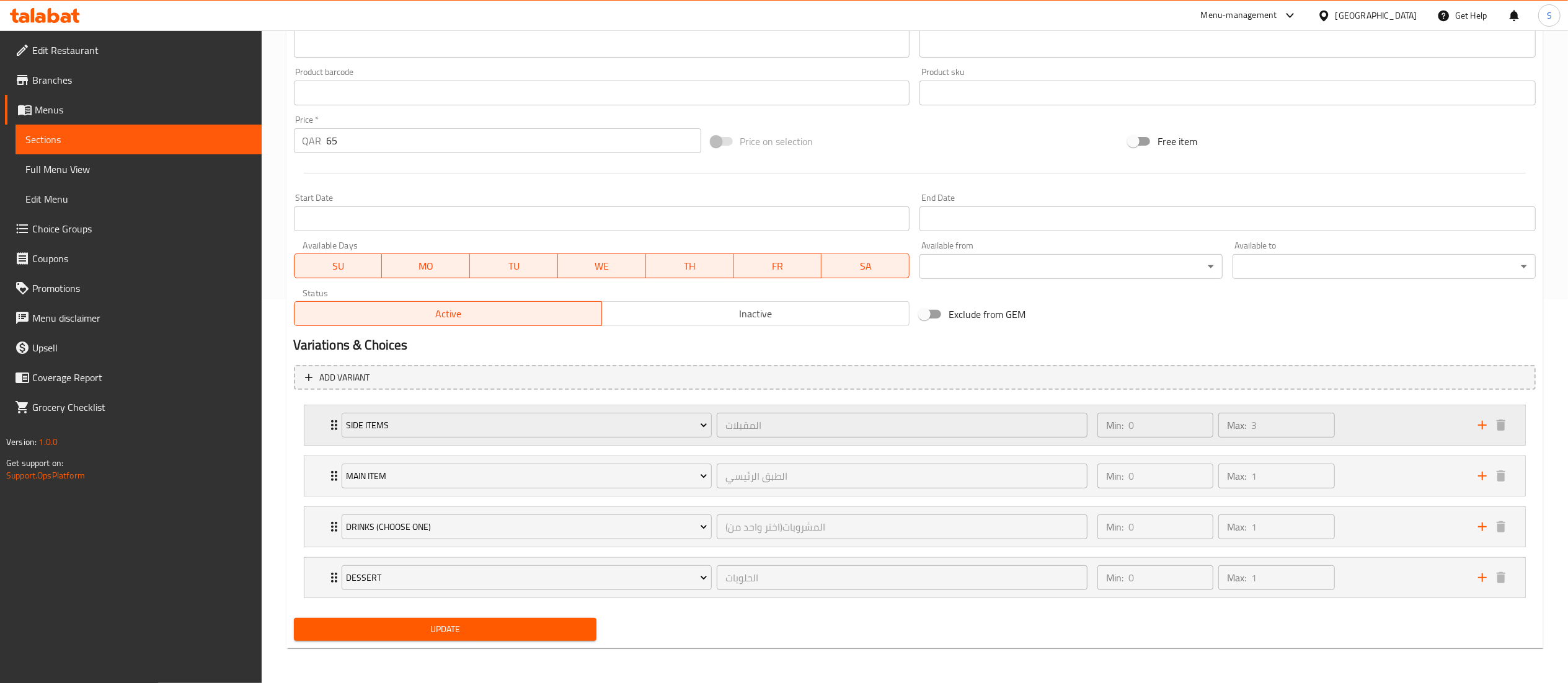
click at [1398, 428] on div "Min: 0 ​ Max: 3 ​" at bounding box center [1280, 425] width 381 height 39
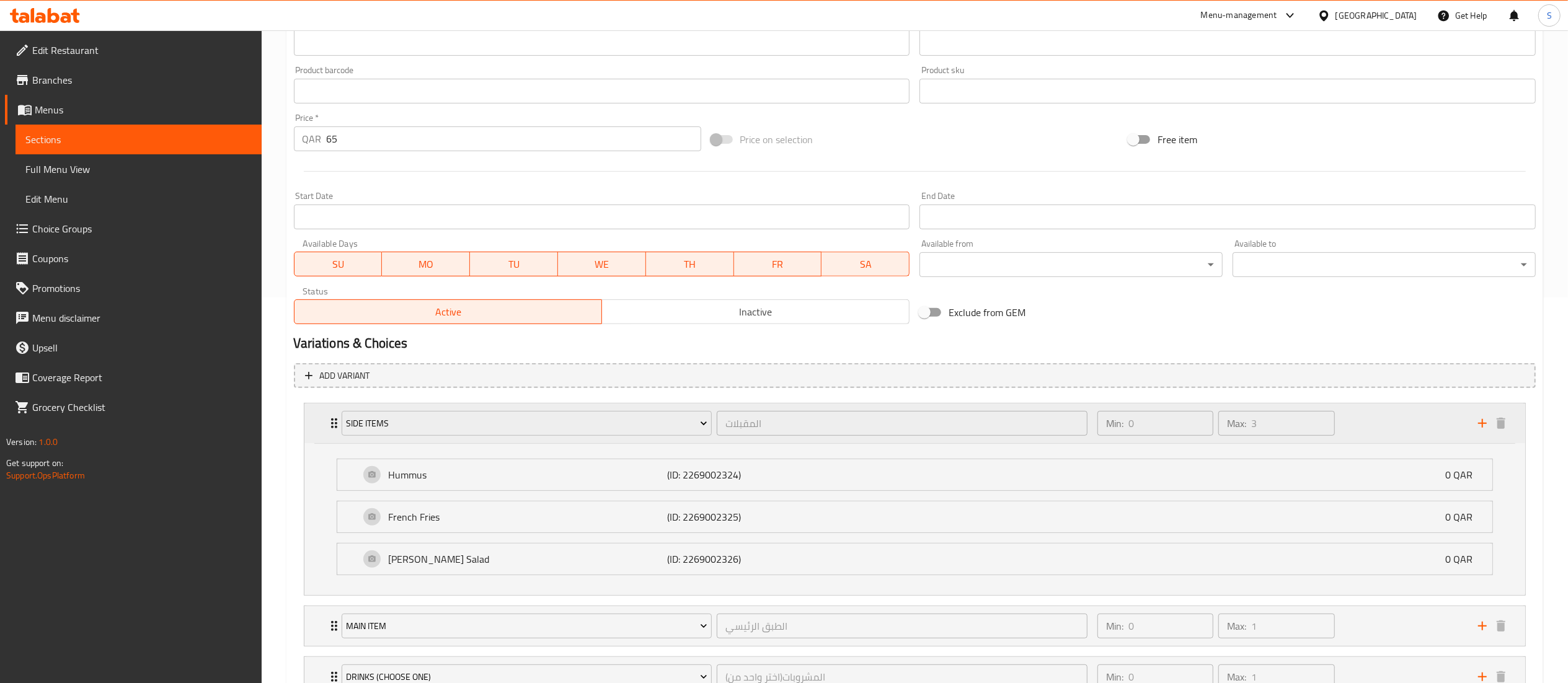
scroll to position [536, 0]
